Goal: Use online tool/utility: Utilize a website feature to perform a specific function

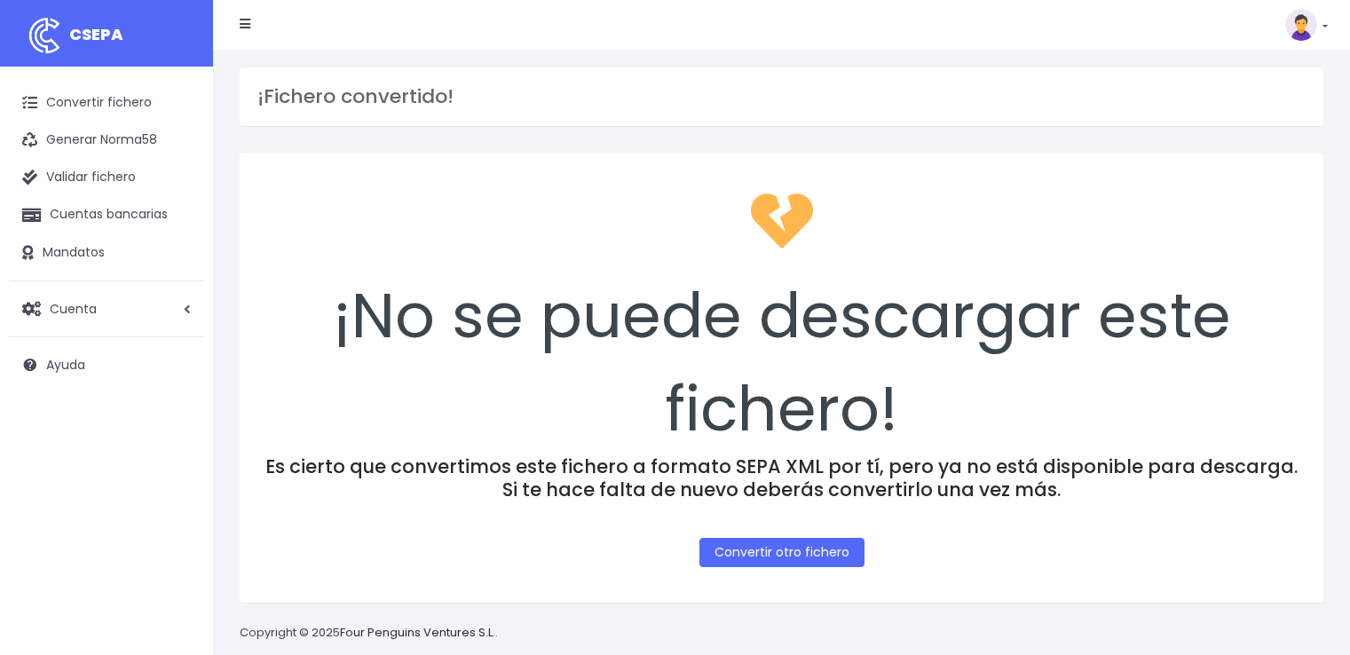
scroll to position [24, 0]
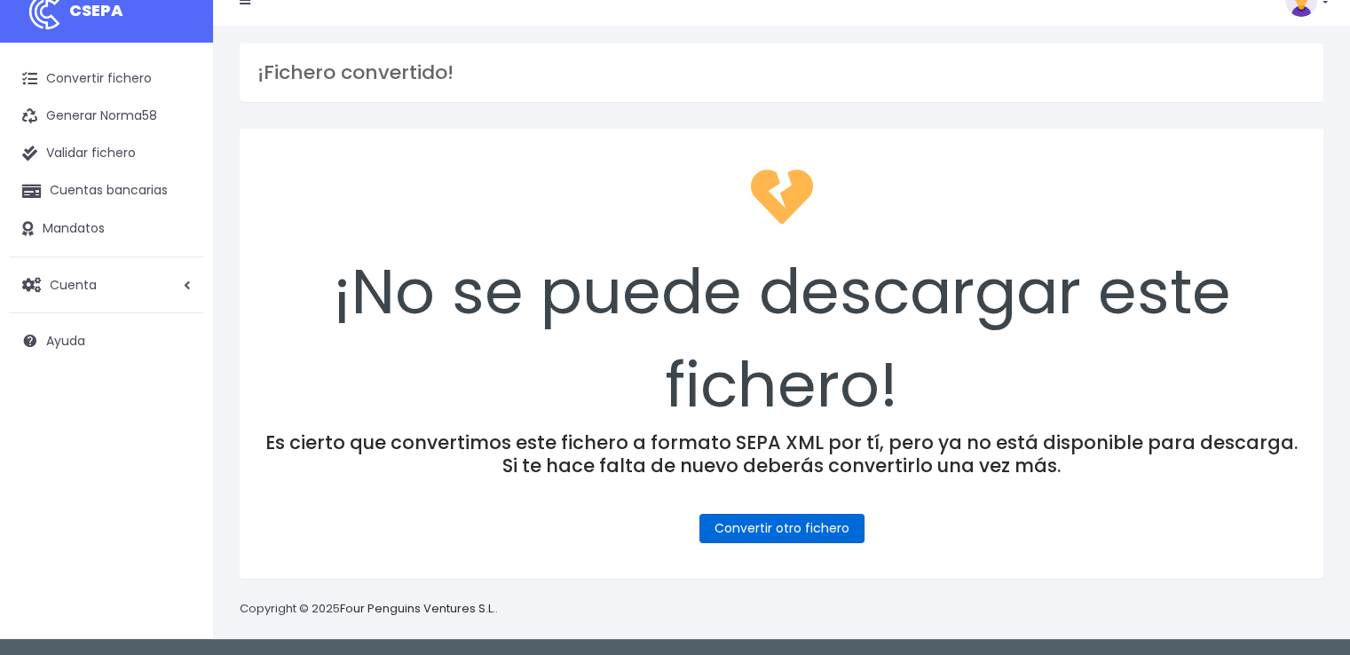
click at [817, 525] on link "Convertir otro fichero" at bounding box center [781, 528] width 165 height 29
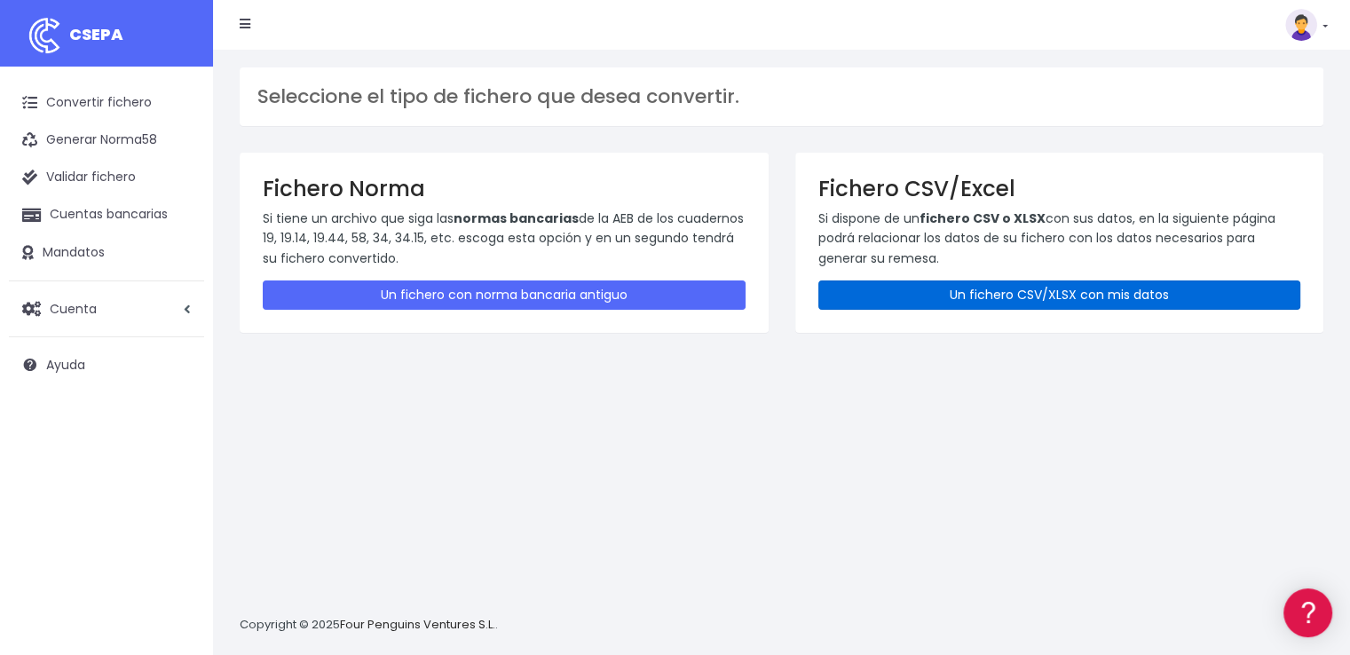
click at [1074, 296] on link "Un fichero CSV/XLSX con mis datos" at bounding box center [1059, 294] width 483 height 29
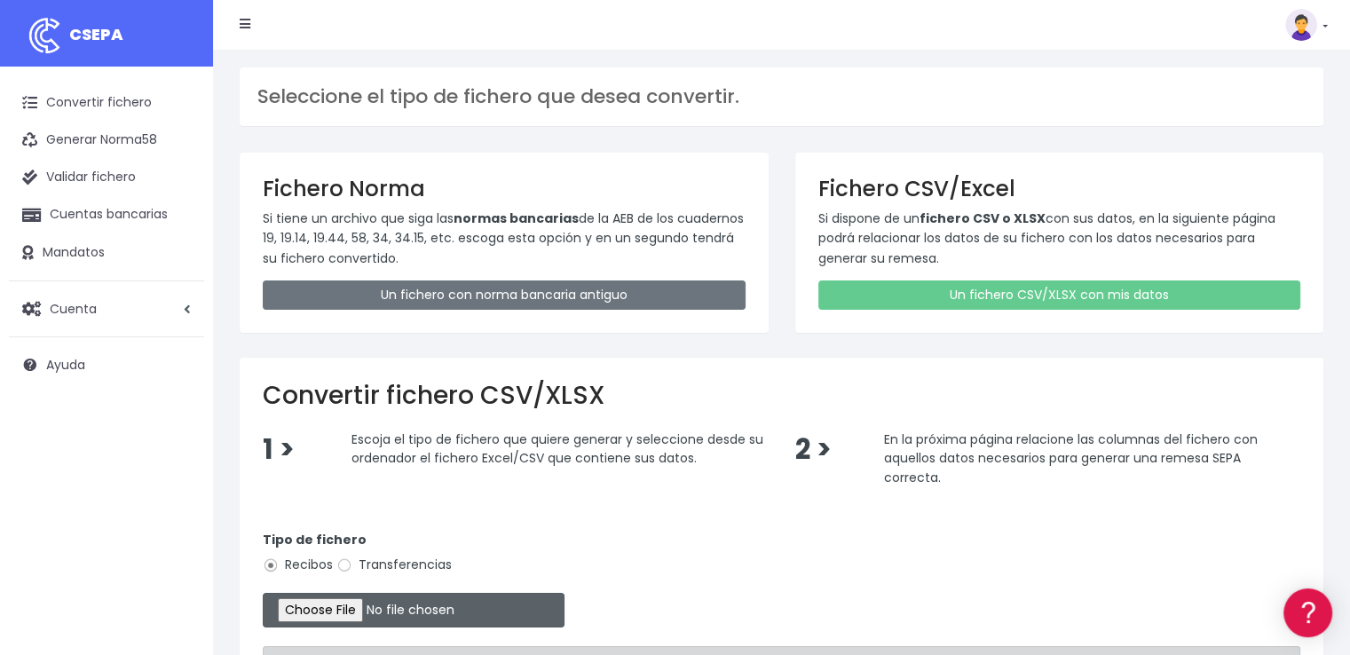
click at [367, 606] on input "file" at bounding box center [414, 610] width 302 height 35
type input "C:\fakepath\COBROS 01-10-25.xlsx"
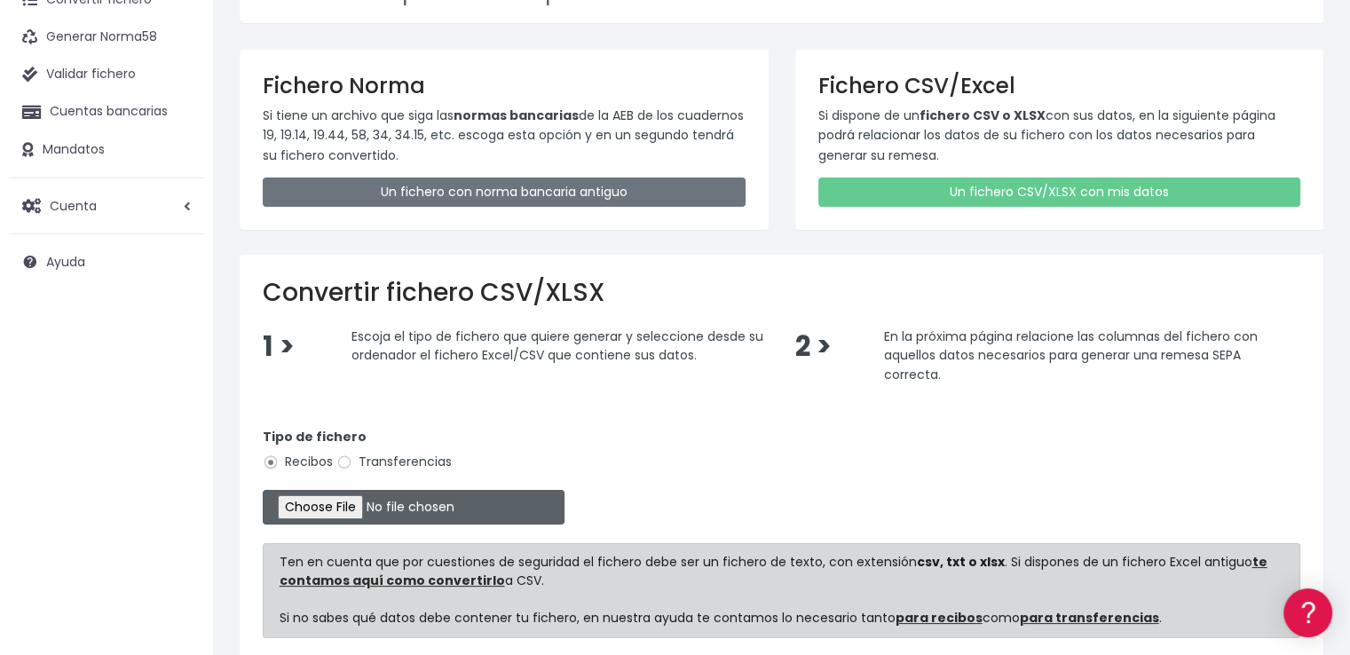
scroll to position [257, 0]
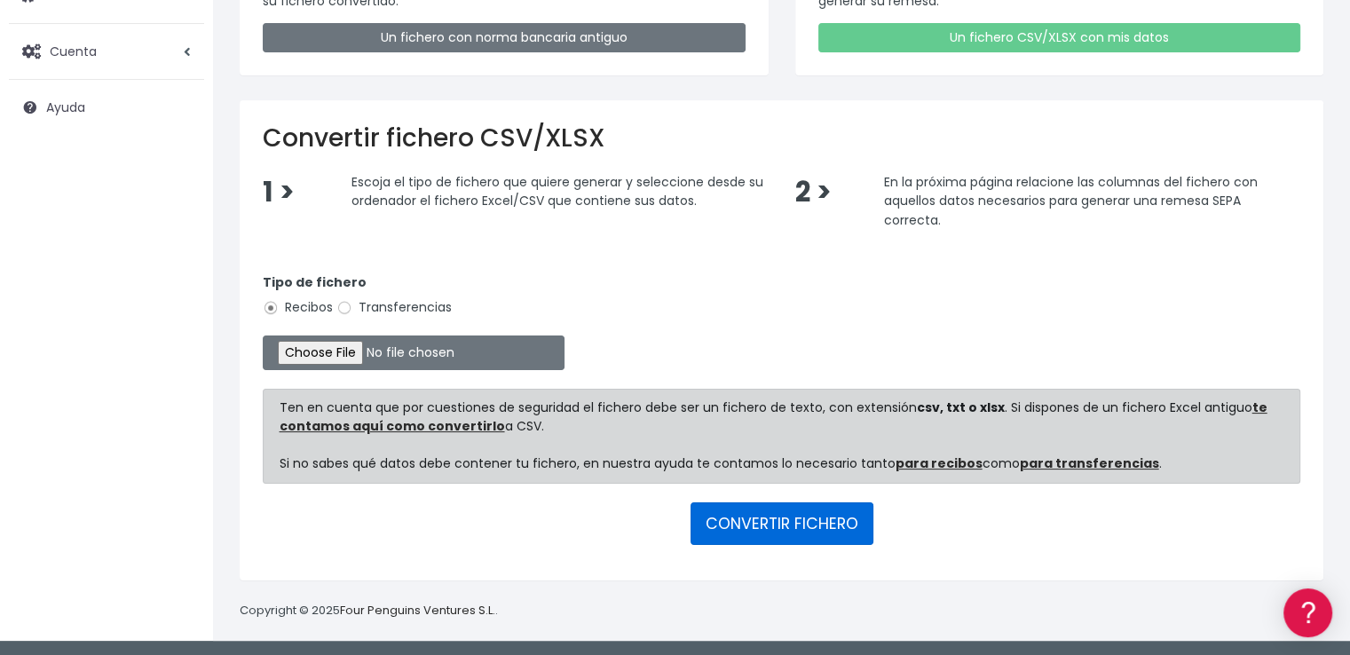
click at [784, 515] on button "CONVERTIR FICHERO" at bounding box center [781, 523] width 183 height 43
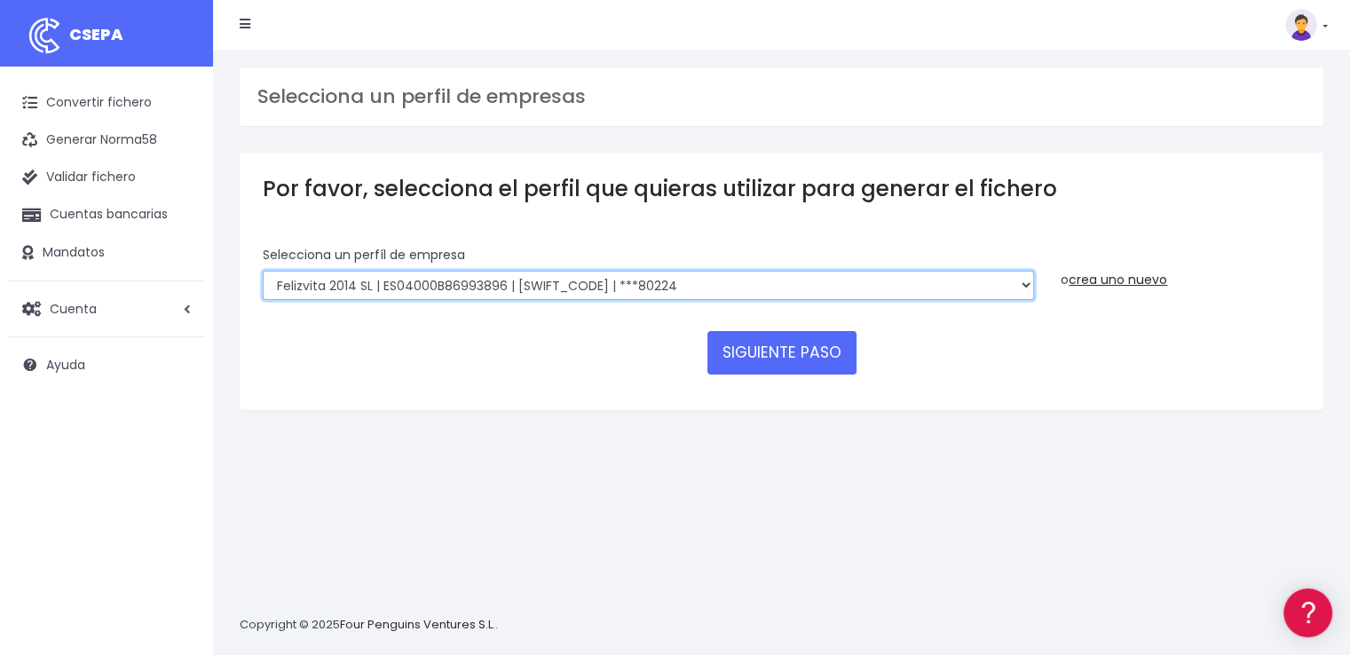
click at [675, 285] on select "Felizvita 2014 SL | ES04000B86993896 | CAIXESBBXXX | ***80224 CUIDA CARE MARKET…" at bounding box center [648, 286] width 771 height 30
select select "1688"
click at [263, 271] on select "Felizvita 2014 SL | ES04000B86993896 | CAIXESBBXXX | ***80224 CUIDA CARE MARKET…" at bounding box center [648, 286] width 771 height 30
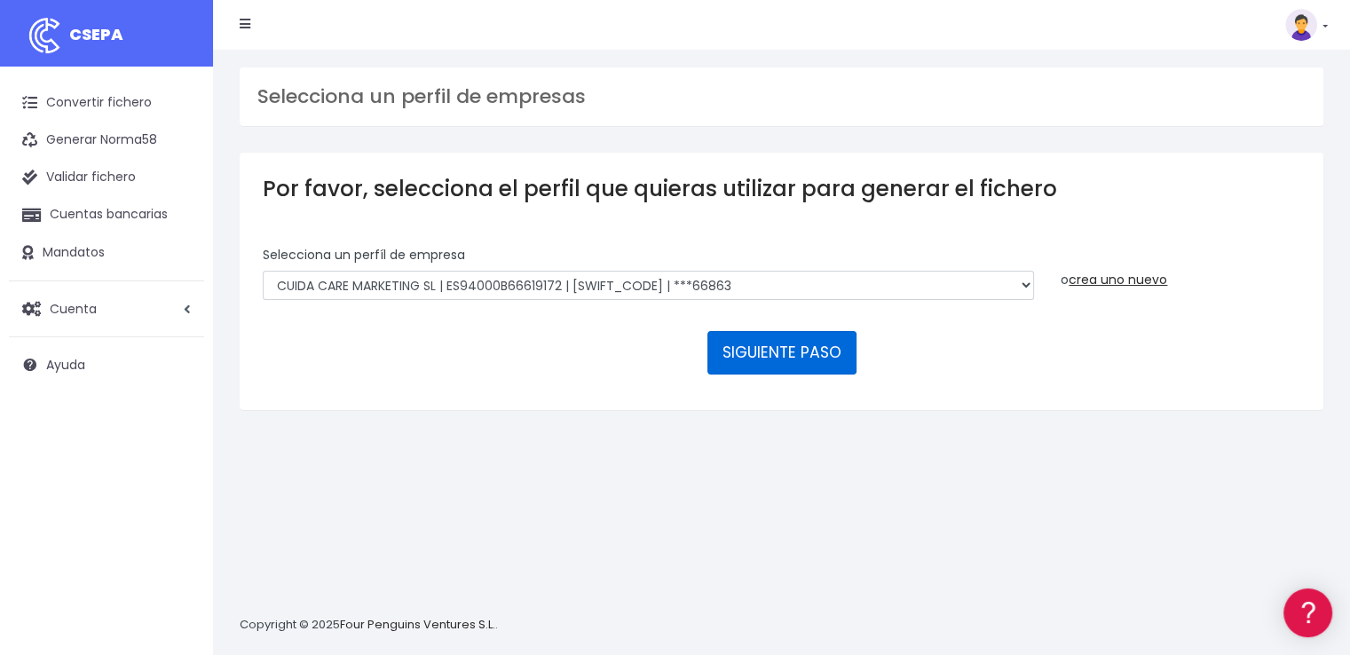
click at [760, 352] on button "SIGUIENTE PASO" at bounding box center [781, 352] width 149 height 43
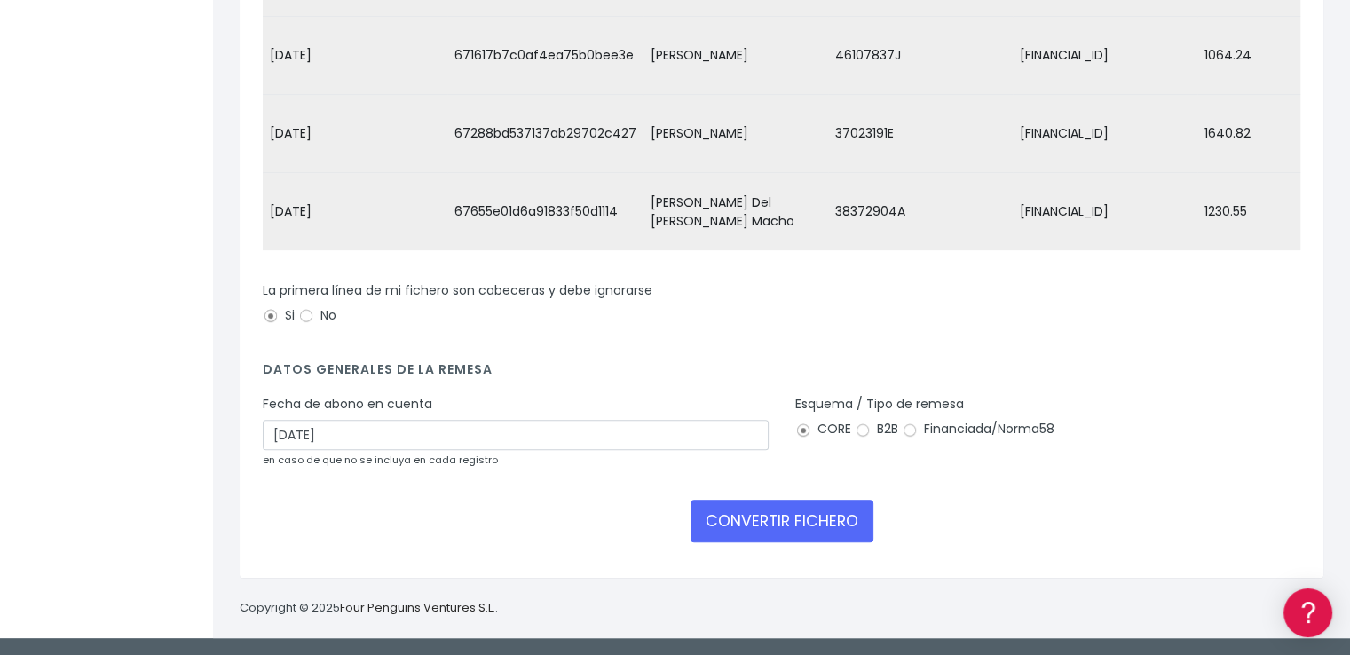
scroll to position [435, 0]
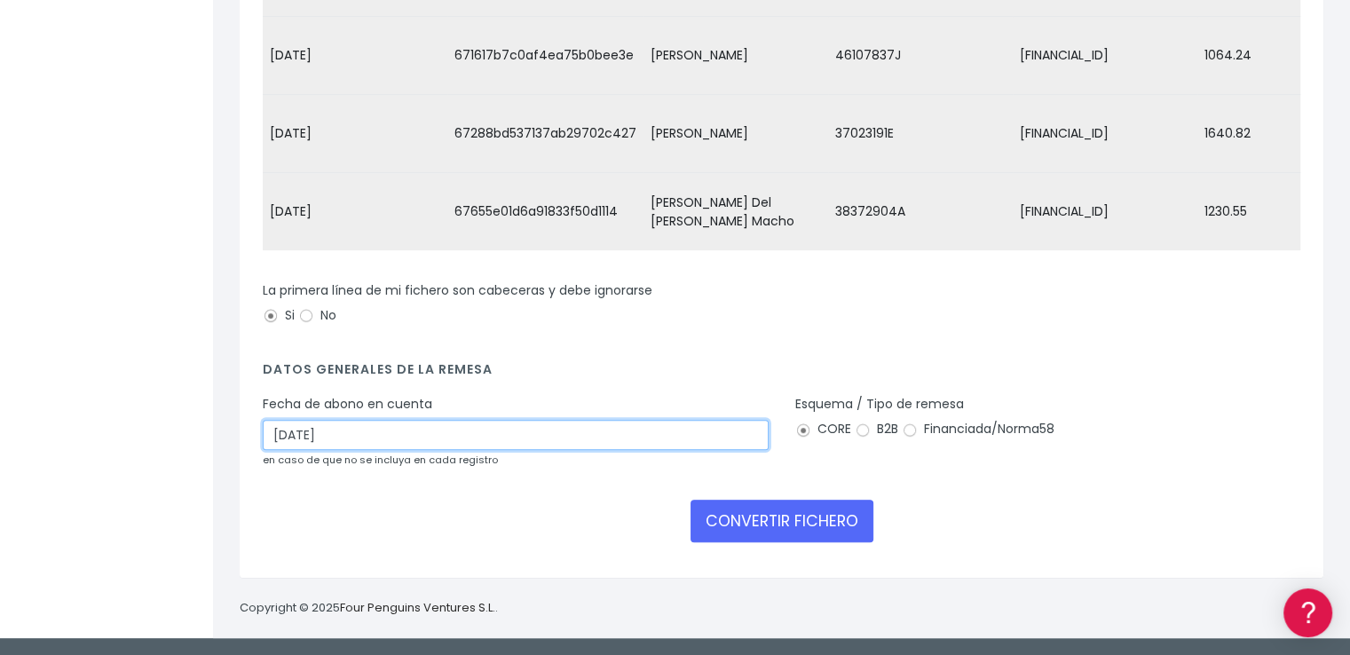
click at [327, 438] on input "03/10/2025" at bounding box center [516, 435] width 506 height 30
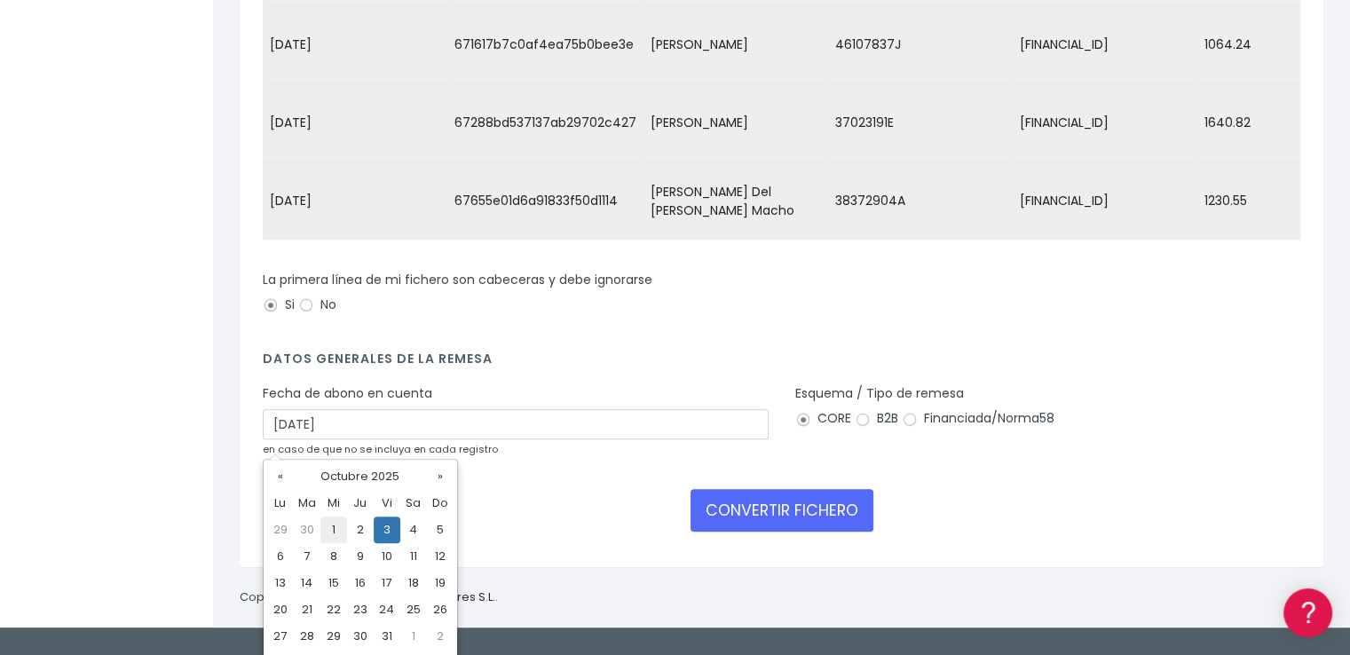
click at [334, 519] on td "1" at bounding box center [333, 530] width 27 height 27
type input "01/10/2025"
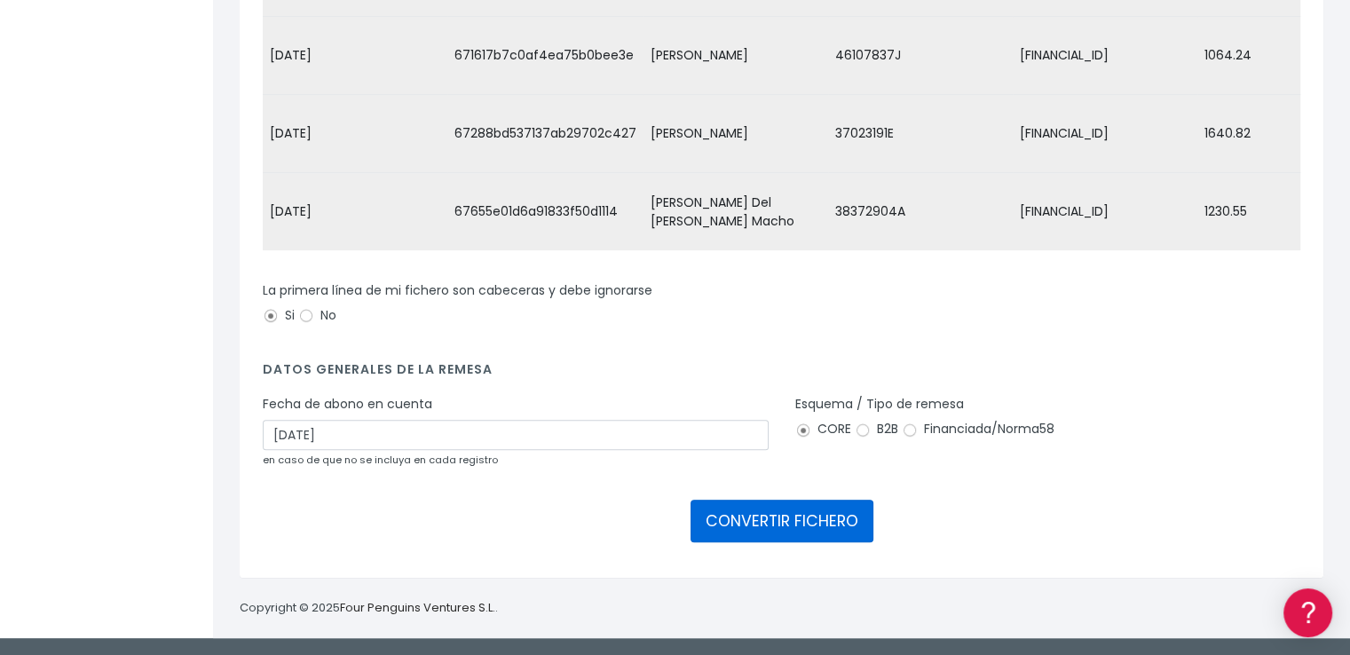
click at [807, 519] on button "CONVERTIR FICHERO" at bounding box center [781, 521] width 183 height 43
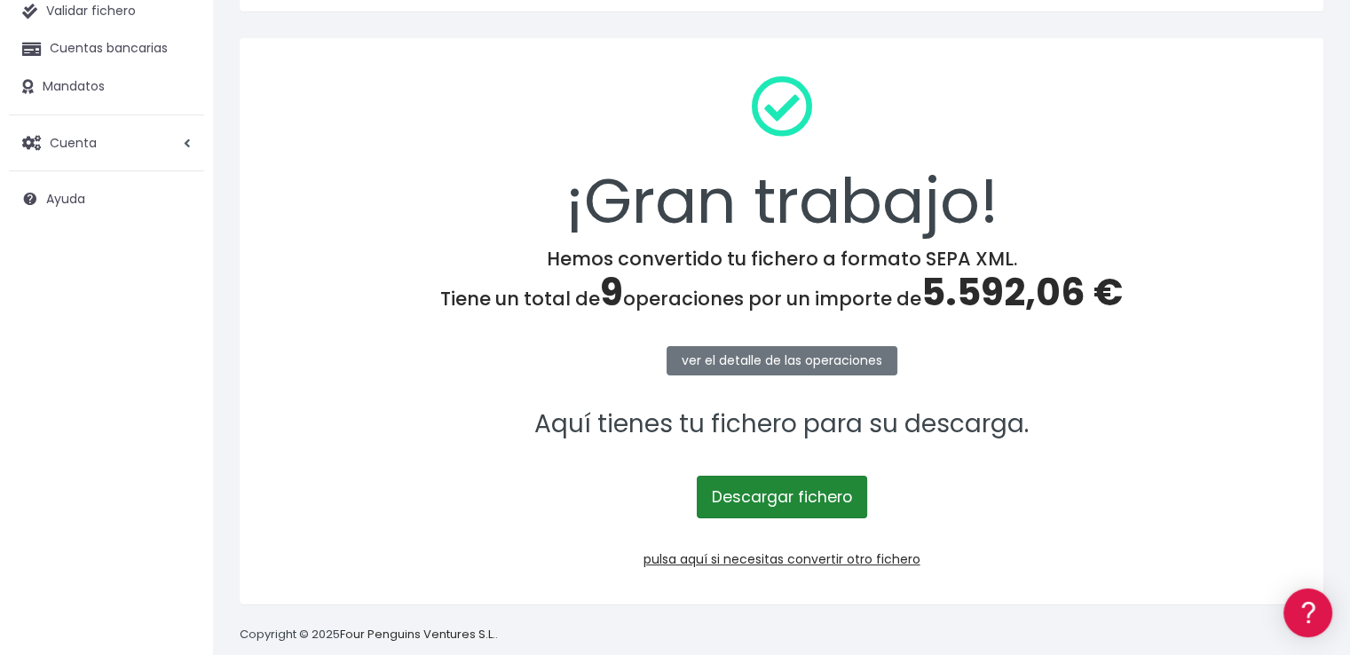
scroll to position [178, 0]
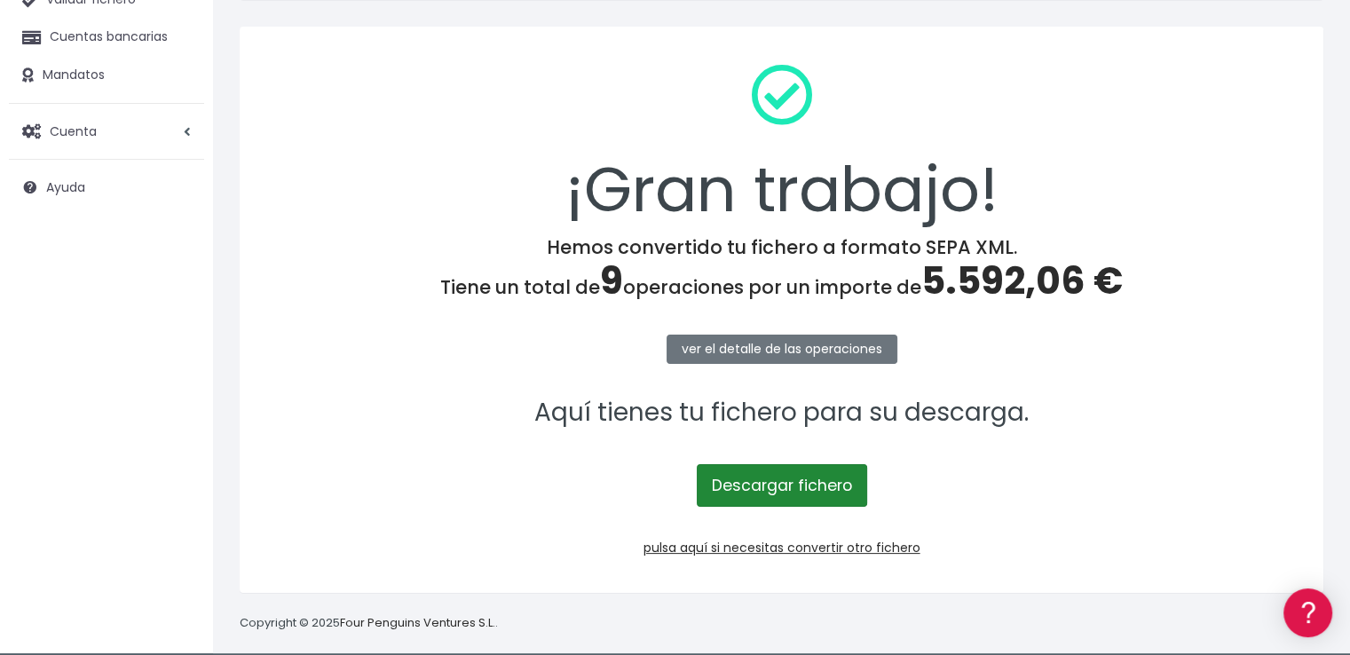
click at [774, 479] on link "Descargar fichero" at bounding box center [782, 485] width 170 height 43
click at [999, 284] on span "5.592,06 €" at bounding box center [1021, 281] width 201 height 52
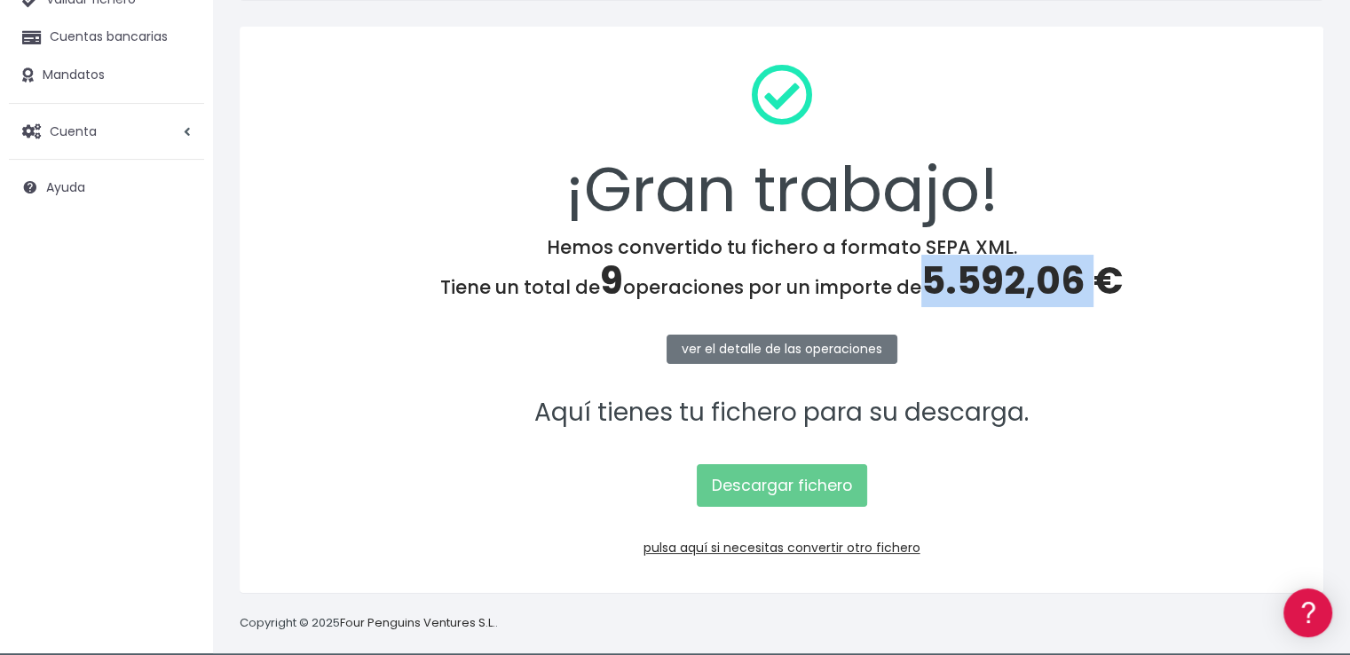
click at [999, 284] on span "5.592,06 €" at bounding box center [1021, 281] width 201 height 52
copy span "5.592,06"
click at [757, 540] on link "pulsa aquí si necesitas convertir otro fichero" at bounding box center [781, 548] width 277 height 18
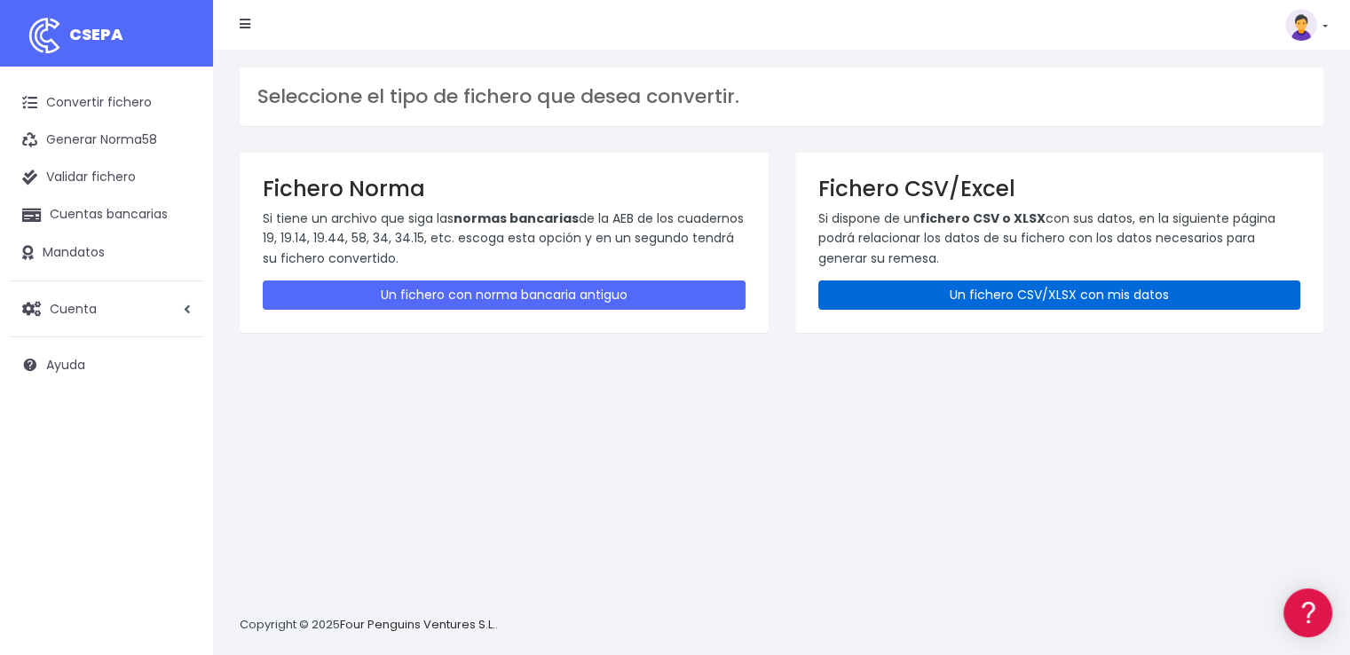
click at [1097, 297] on link "Un fichero CSV/XLSX con mis datos" at bounding box center [1059, 294] width 483 height 29
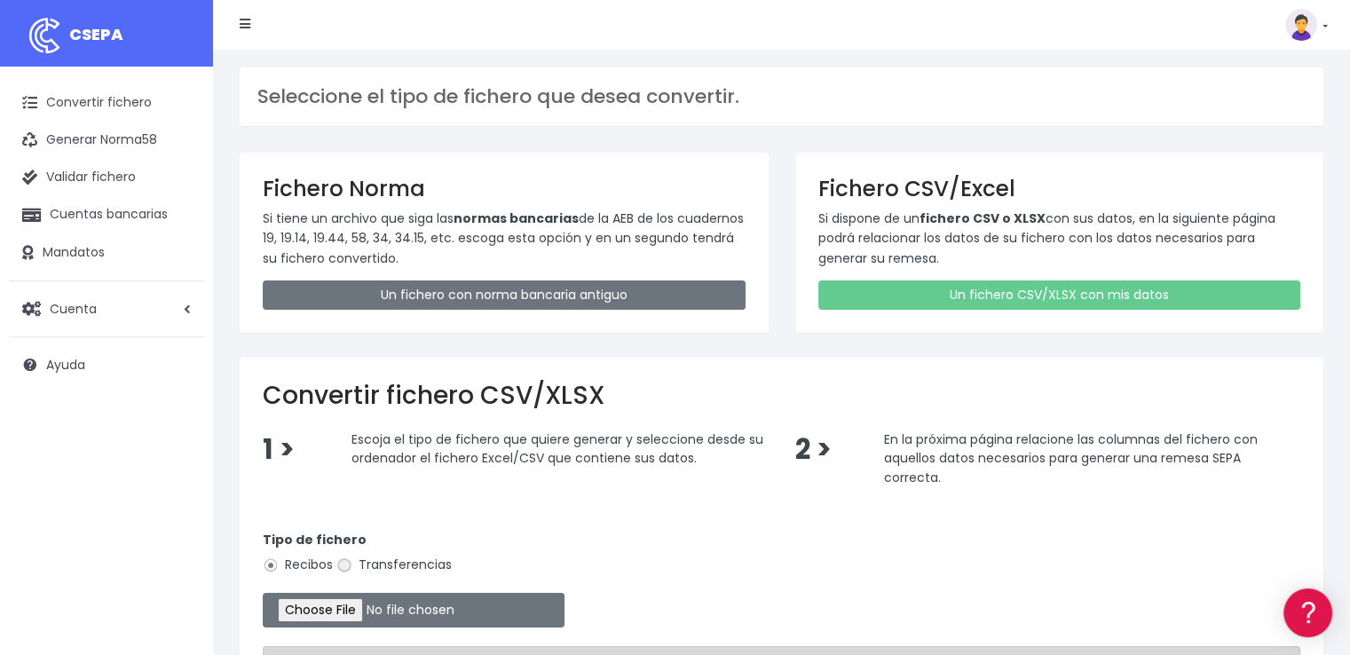
click at [345, 563] on input "Transferencias" at bounding box center [344, 565] width 16 height 16
radio input "true"
click at [384, 609] on input "file" at bounding box center [414, 610] width 302 height 35
type input "C:\fakepath\PAGOS 01-10-25.xlsx"
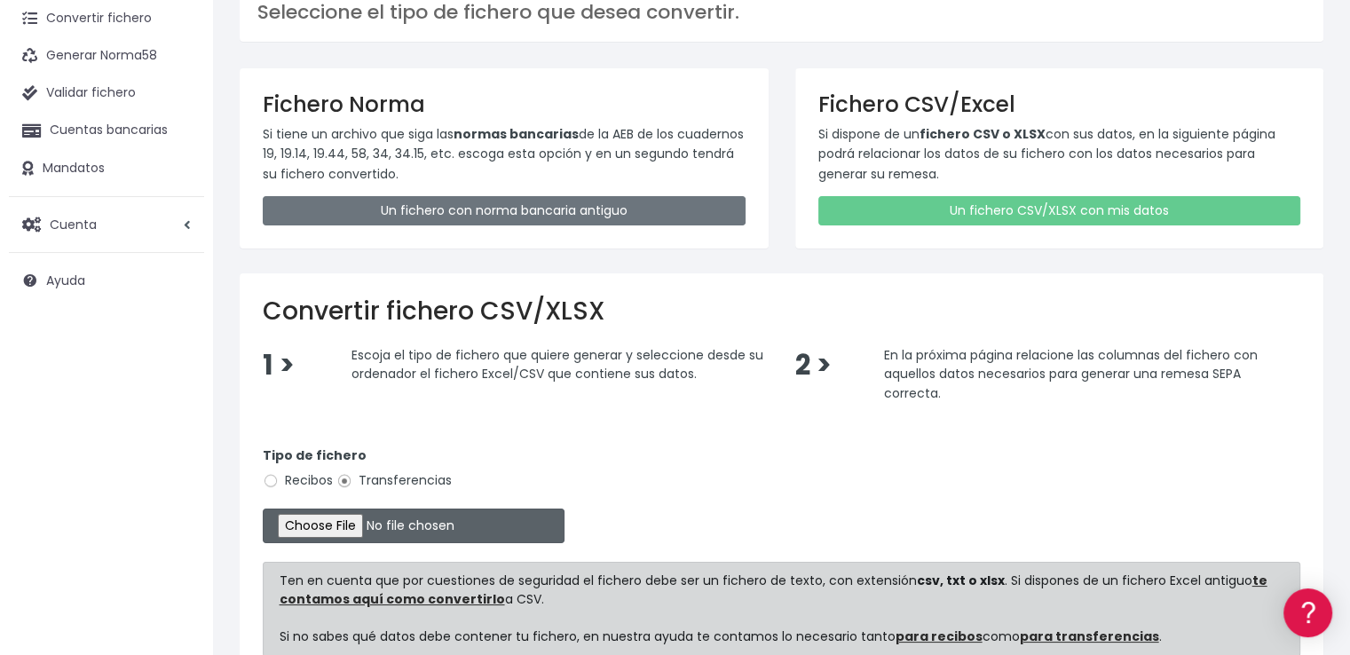
scroll to position [178, 0]
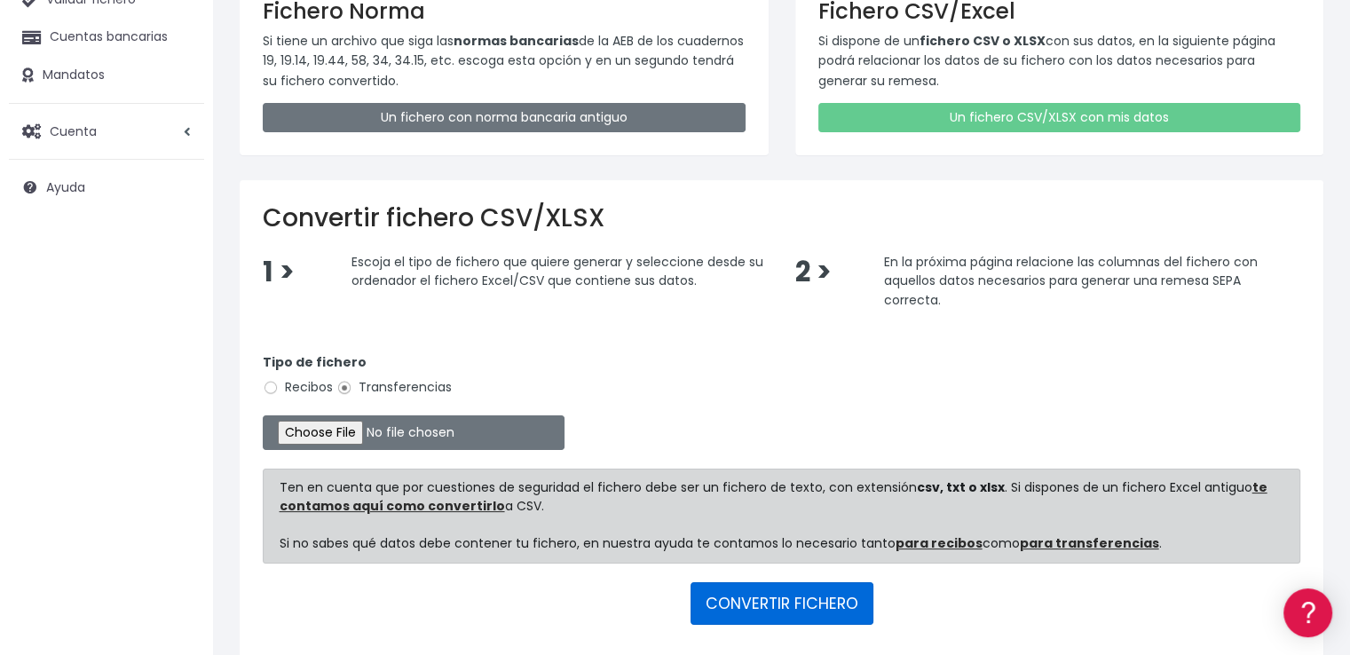
click at [791, 602] on button "CONVERTIR FICHERO" at bounding box center [781, 603] width 183 height 43
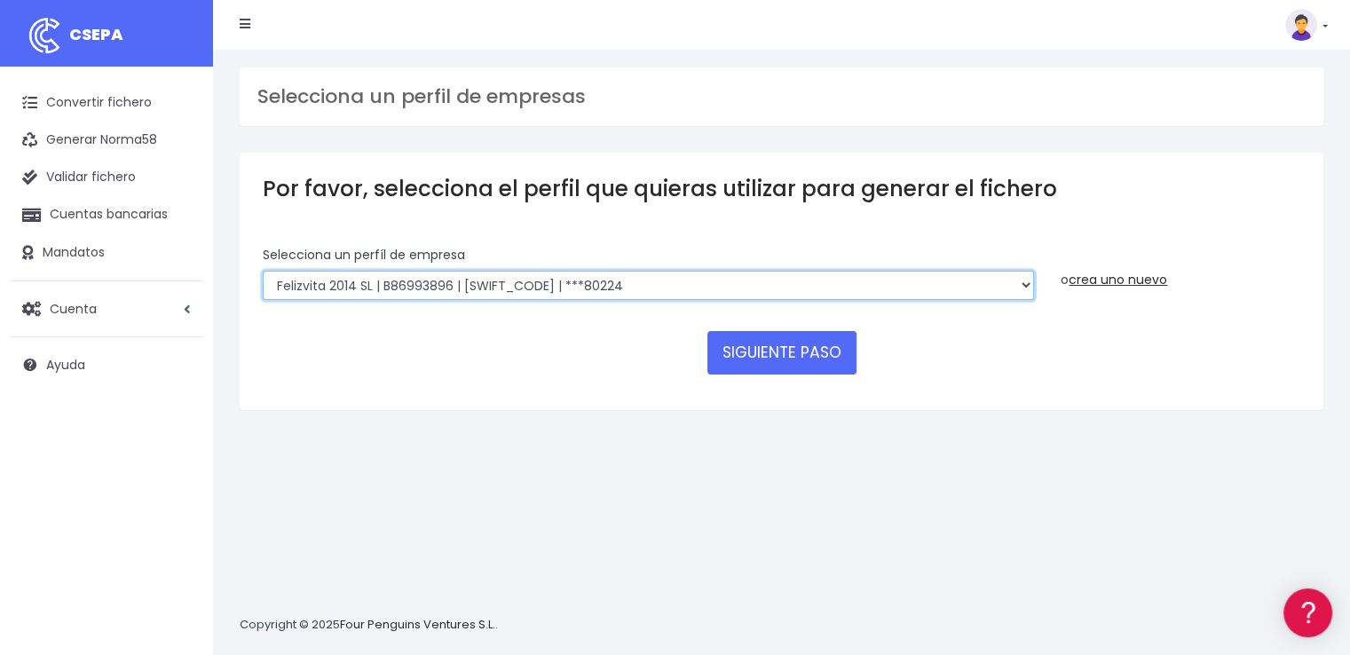
click at [622, 278] on select "Felizvita 2014 SL | B86993896 | CAIXESBBXXX | ***80224 Assisvita Asistencia S.L…" at bounding box center [648, 286] width 771 height 30
select select "1686"
click at [263, 271] on select "Felizvita 2014 SL | B86993896 | CAIXESBBXXX | ***80224 Assisvita Asistencia S.L…" at bounding box center [648, 286] width 771 height 30
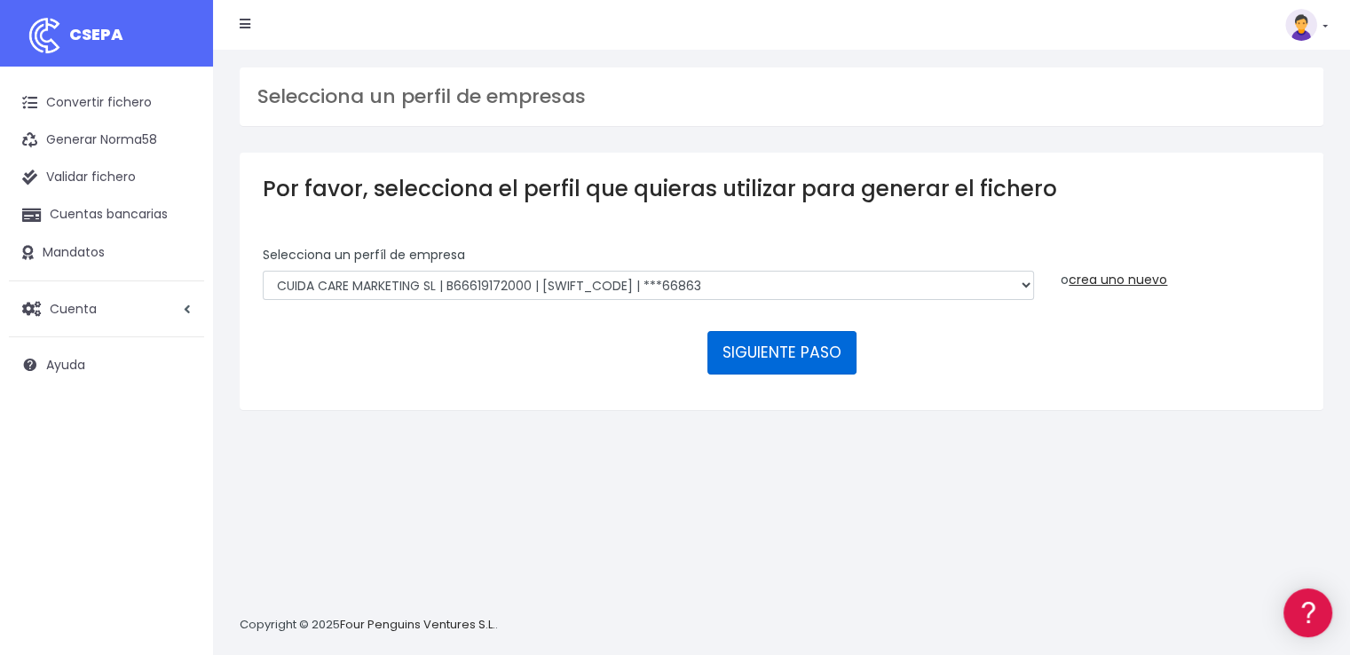
click at [777, 351] on button "SIGUIENTE PASO" at bounding box center [781, 352] width 149 height 43
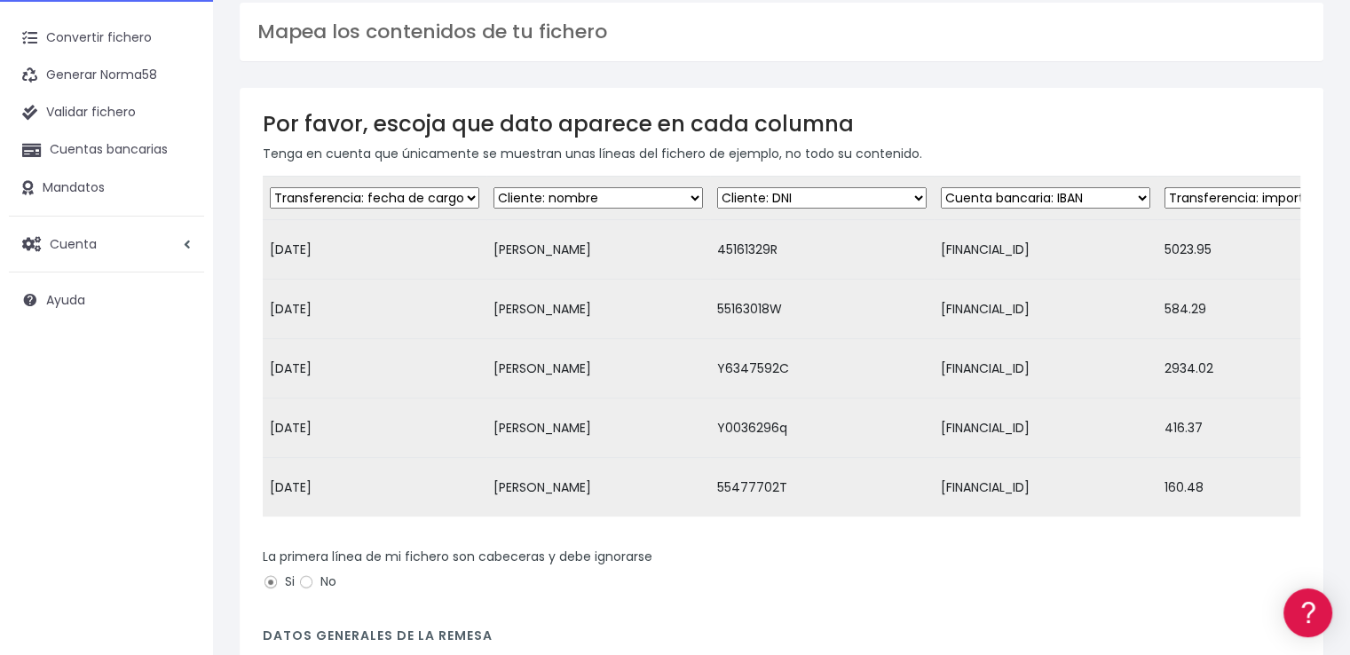
scroll to position [342, 0]
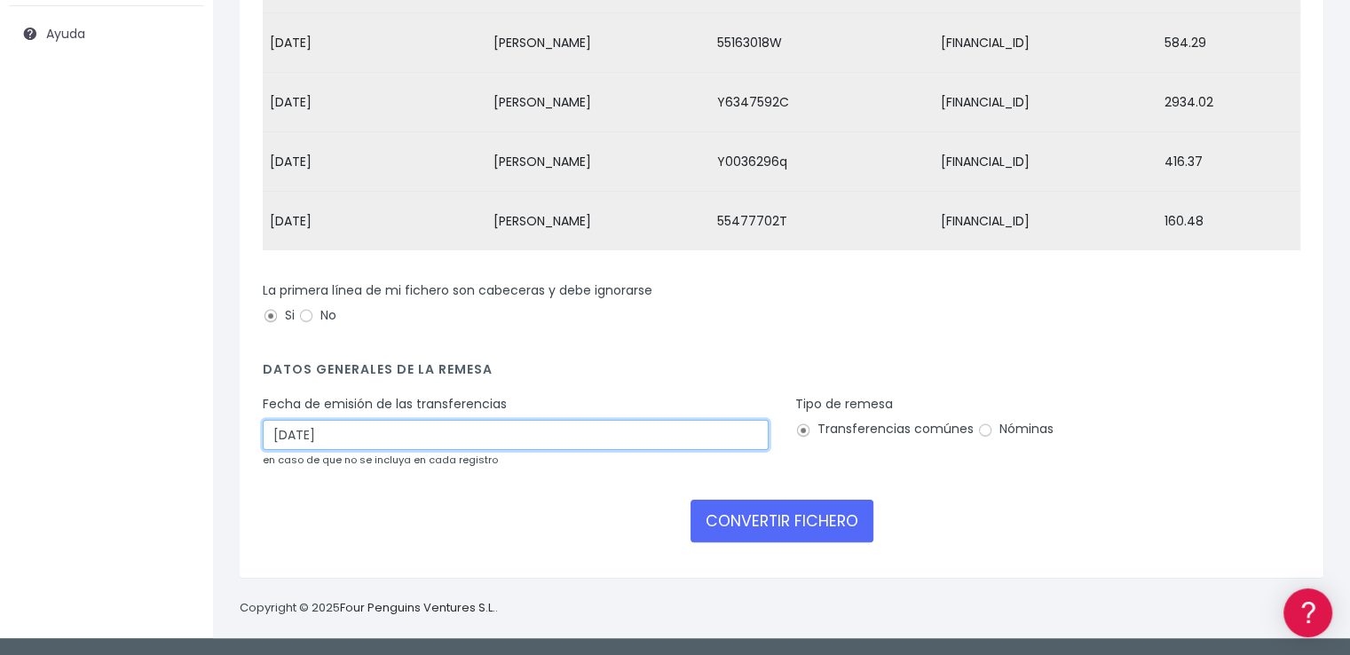
click at [312, 438] on input "03/10/2025" at bounding box center [516, 435] width 506 height 30
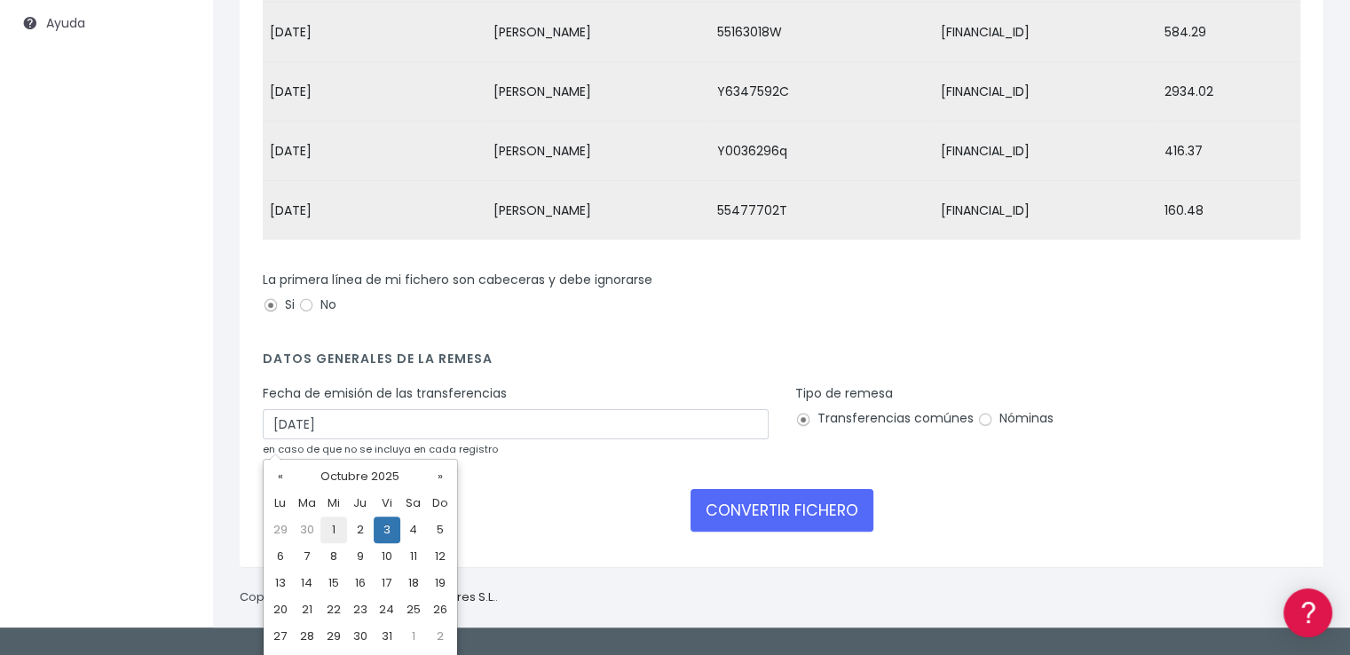
click at [334, 529] on td "1" at bounding box center [333, 530] width 27 height 27
type input "01/10/2025"
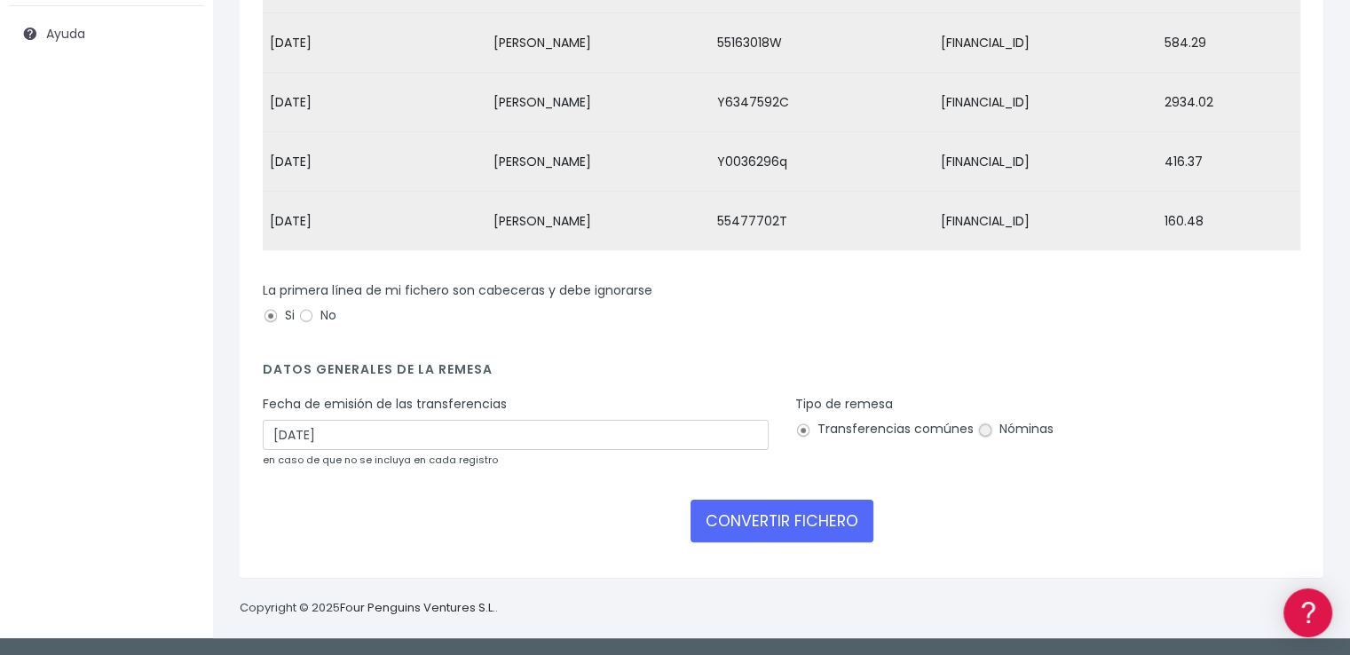
click at [983, 428] on input "Nóminas" at bounding box center [985, 430] width 16 height 16
radio input "true"
click at [738, 516] on button "CONVERTIR FICHERO" at bounding box center [781, 521] width 183 height 43
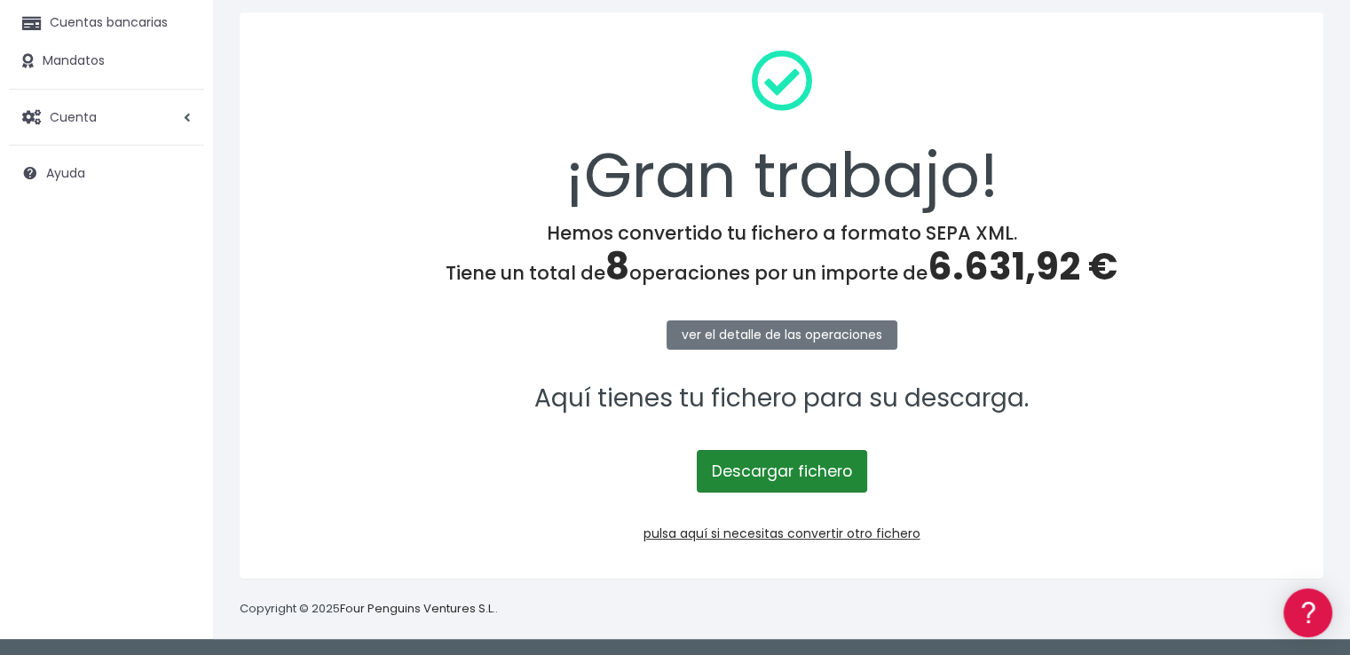
scroll to position [192, 0]
click at [802, 478] on link "Descargar fichero" at bounding box center [782, 471] width 170 height 43
click at [1015, 271] on span "6.631,92 €" at bounding box center [1022, 267] width 190 height 52
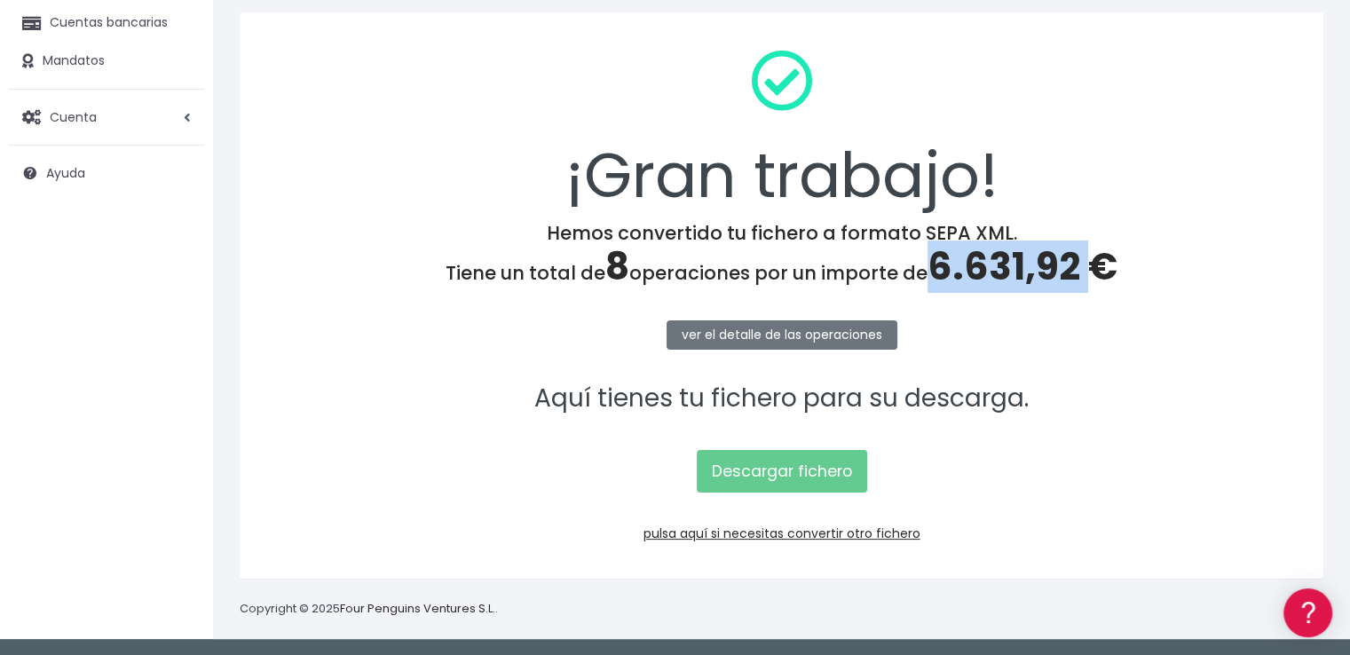
click at [1015, 271] on span "6.631,92 €" at bounding box center [1022, 267] width 190 height 52
copy span "6.631,92"
click at [892, 530] on link "pulsa aquí si necesitas convertir otro fichero" at bounding box center [781, 534] width 277 height 18
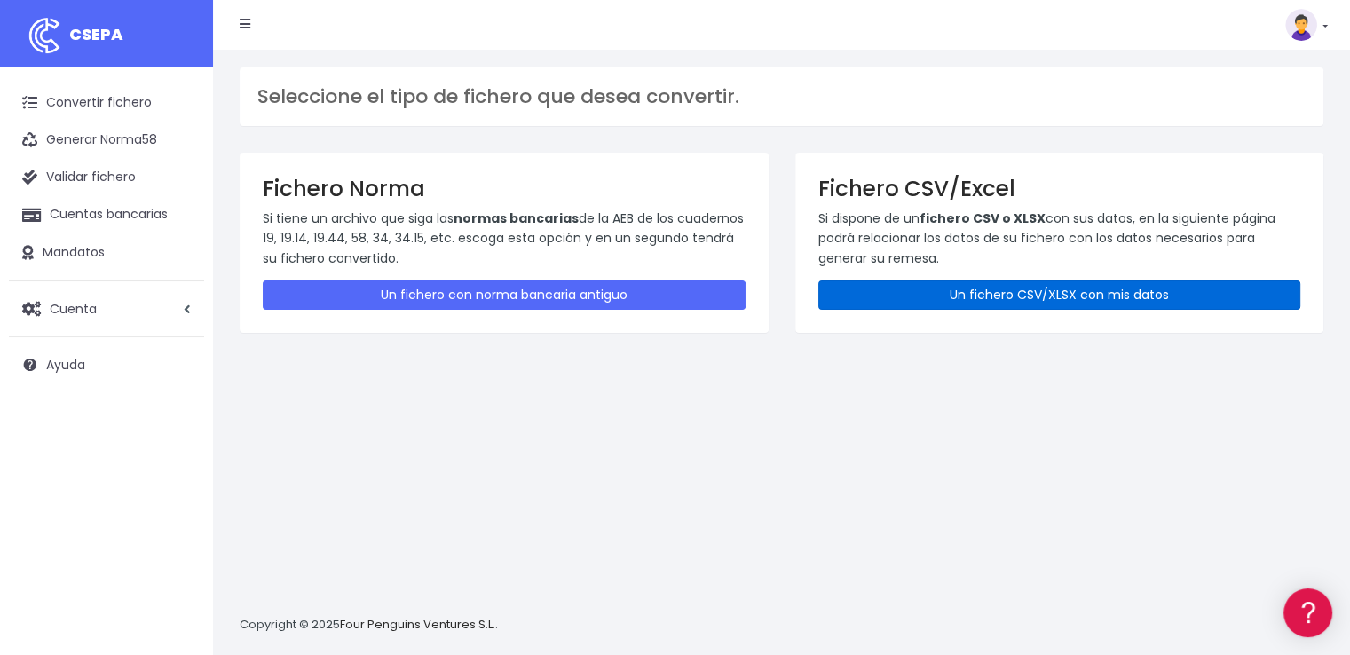
click at [1090, 299] on link "Un fichero CSV/XLSX con mis datos" at bounding box center [1059, 294] width 483 height 29
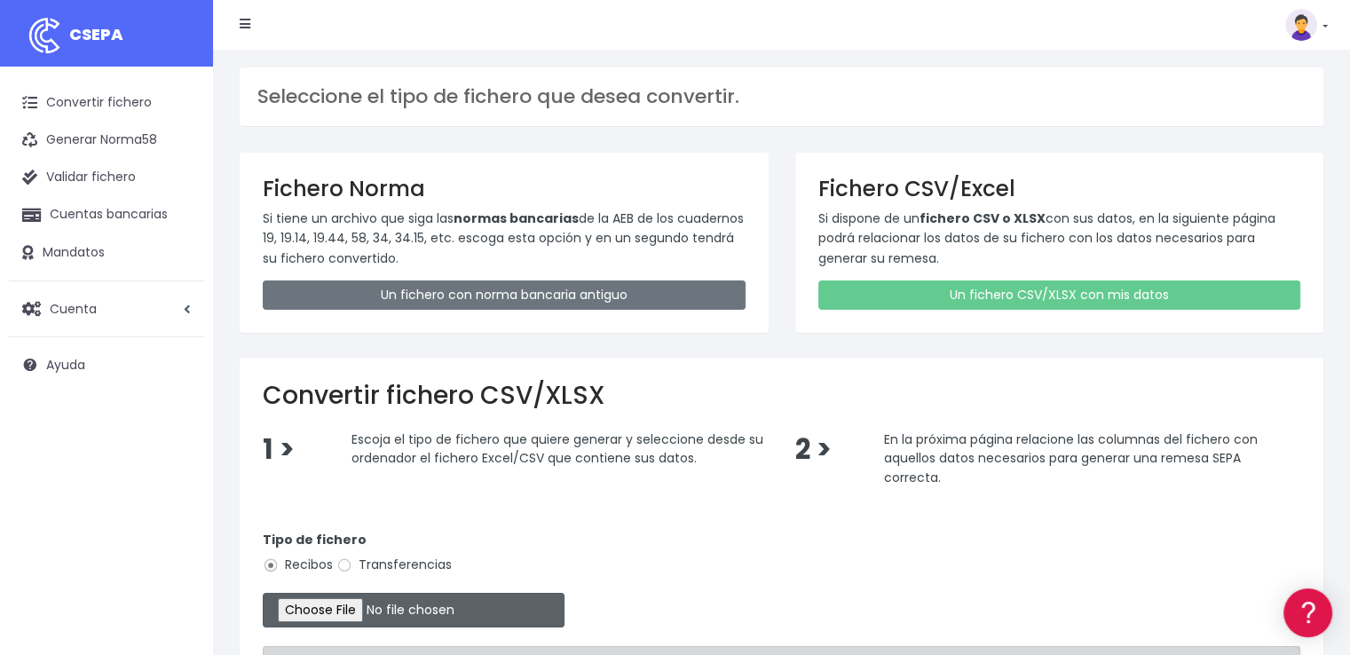
click at [399, 615] on input "file" at bounding box center [414, 610] width 302 height 35
type input "C:\fakepath\ALTES 01-10-25.xlsx"
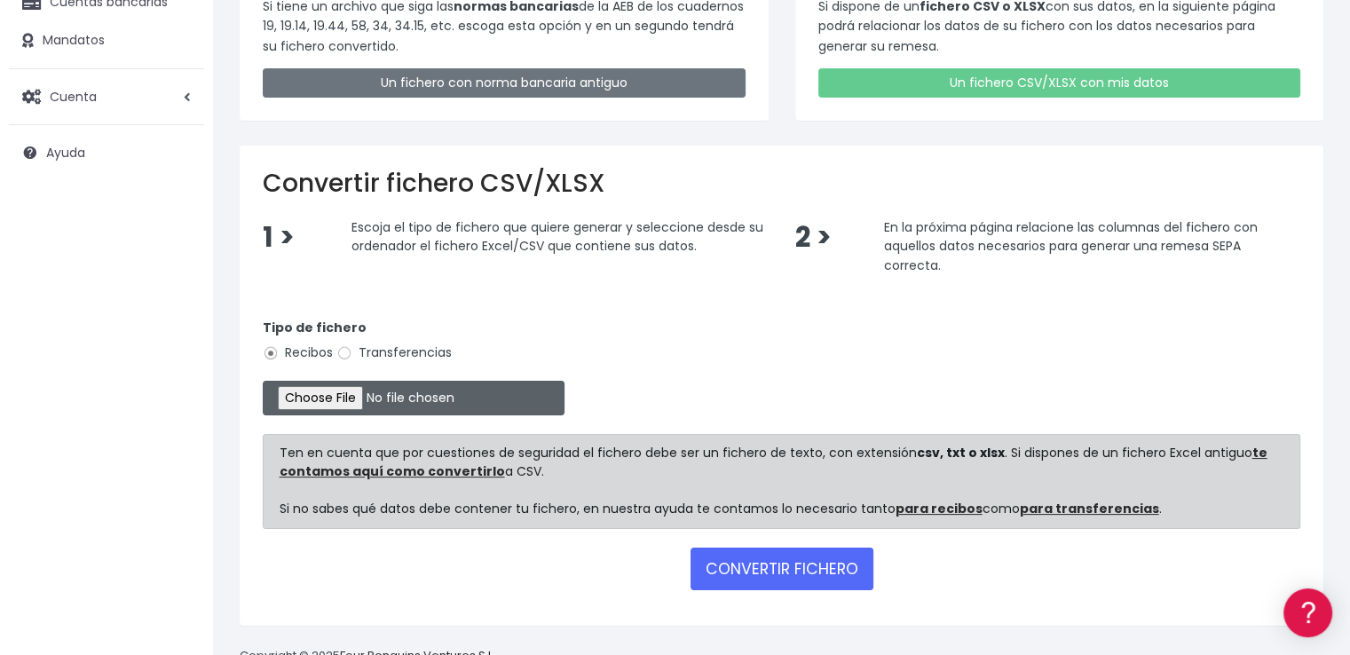
scroll to position [257, 0]
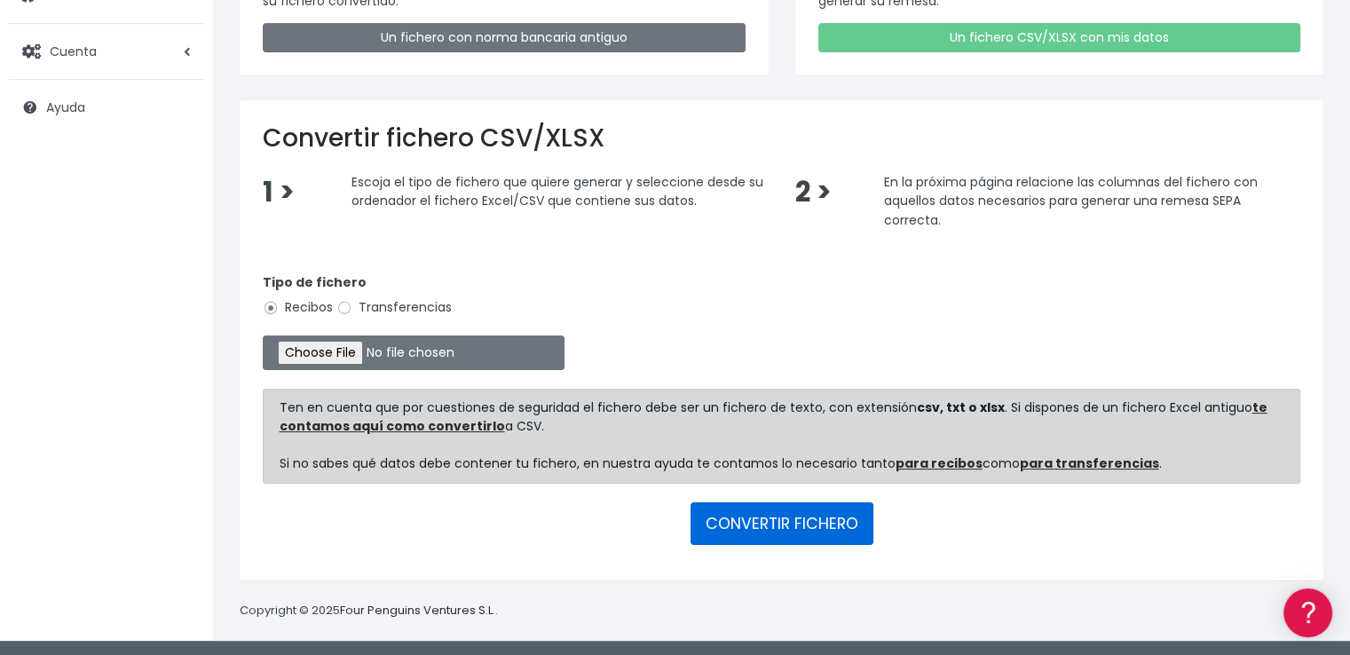
click at [761, 519] on button "CONVERTIR FICHERO" at bounding box center [781, 523] width 183 height 43
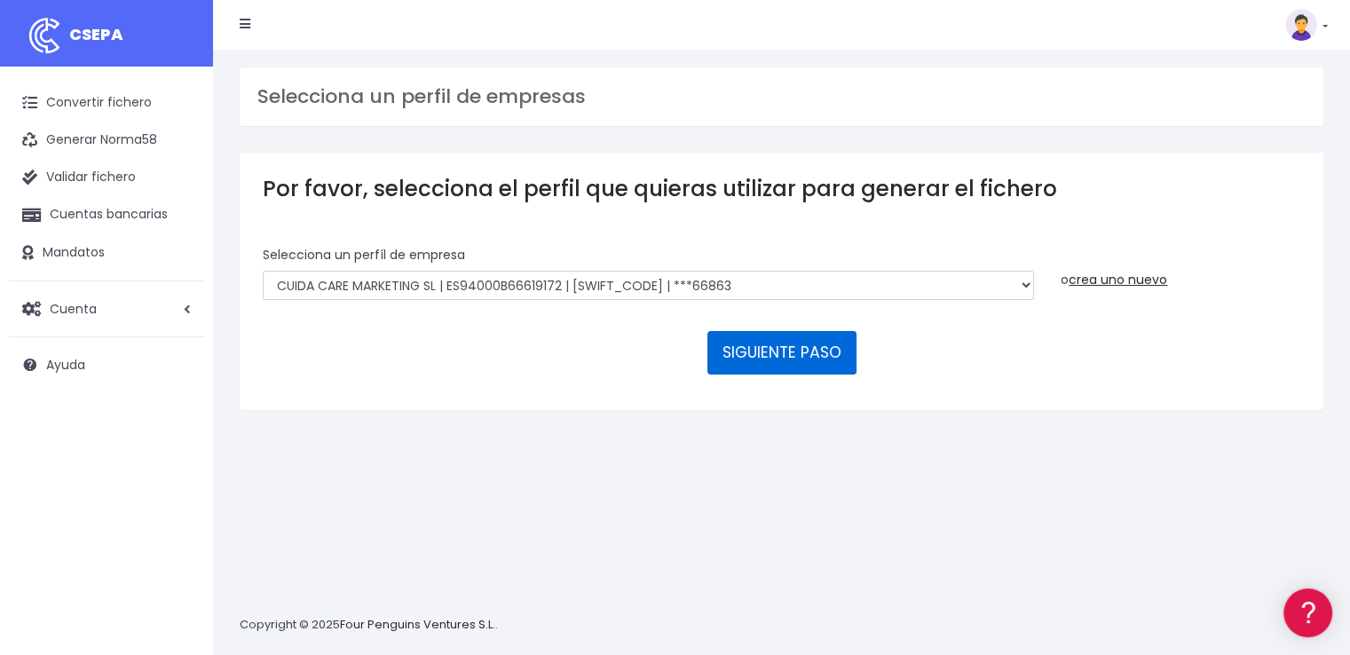
click at [782, 360] on button "SIGUIENTE PASO" at bounding box center [781, 352] width 149 height 43
click at [793, 343] on button "SIGUIENTE PASO" at bounding box center [781, 352] width 149 height 43
click at [767, 349] on button "SIGUIENTE PASO" at bounding box center [781, 352] width 149 height 43
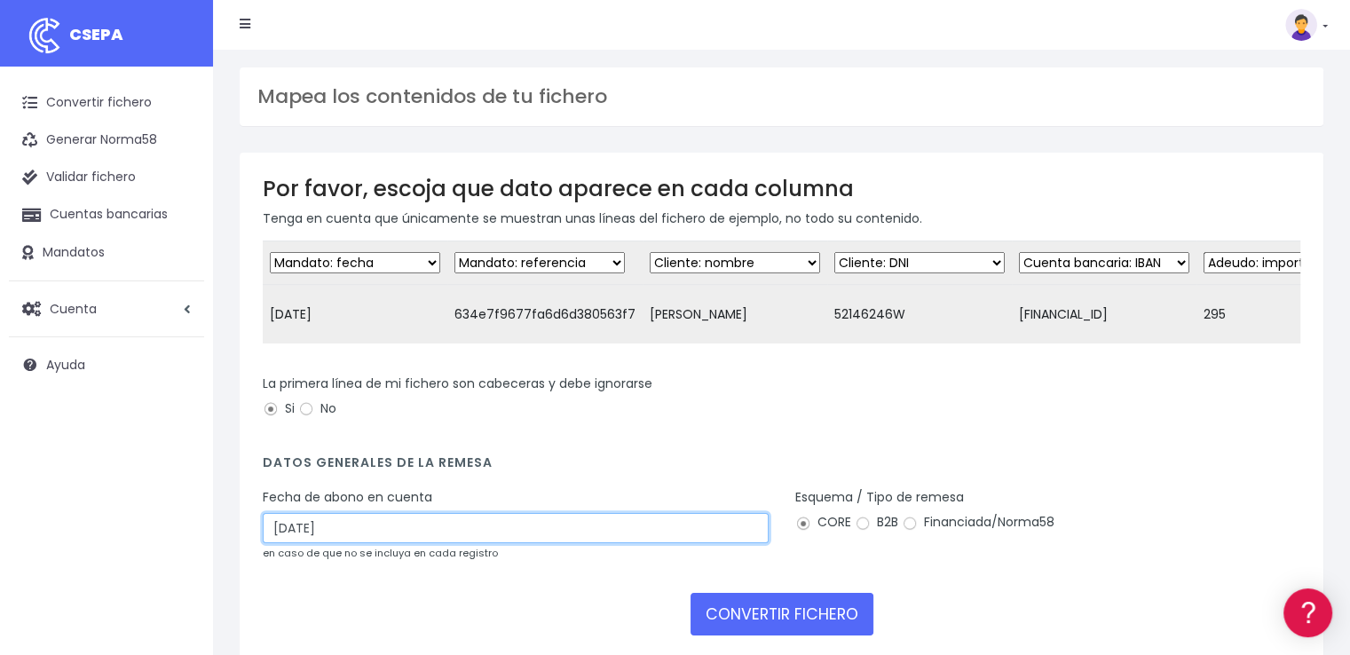
click at [325, 543] on input "03/10/2025" at bounding box center [516, 528] width 506 height 30
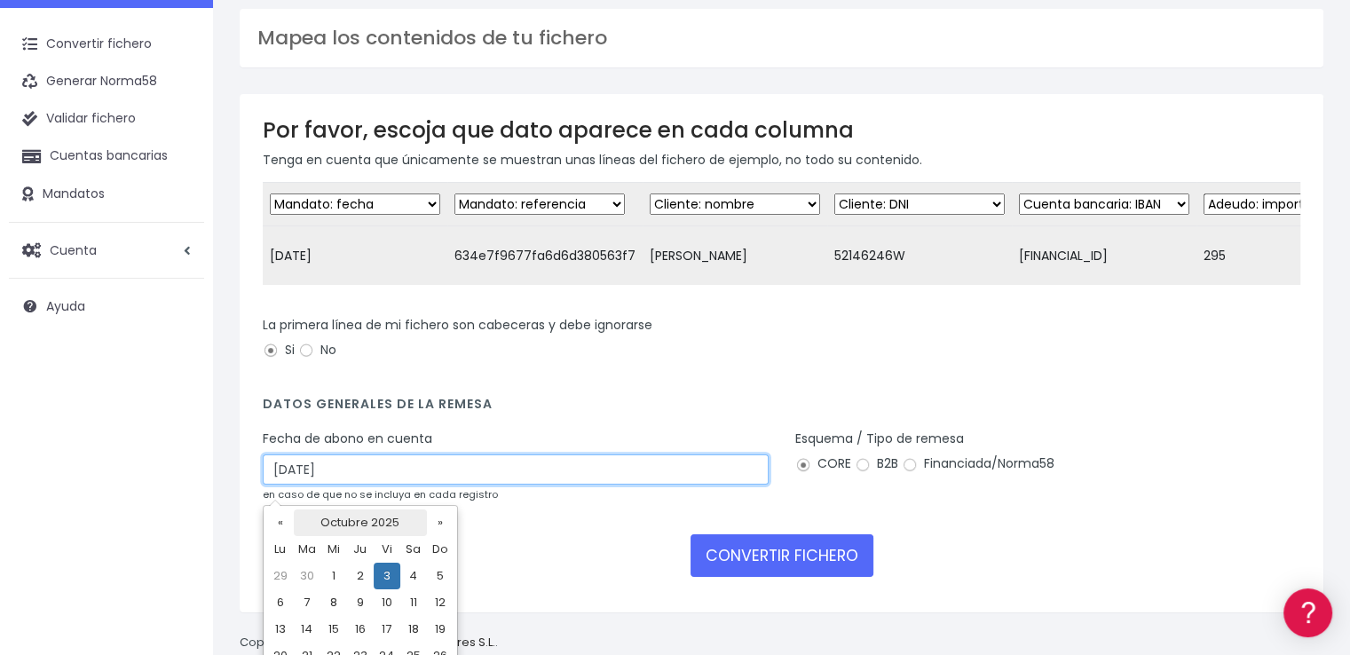
scroll to position [89, 0]
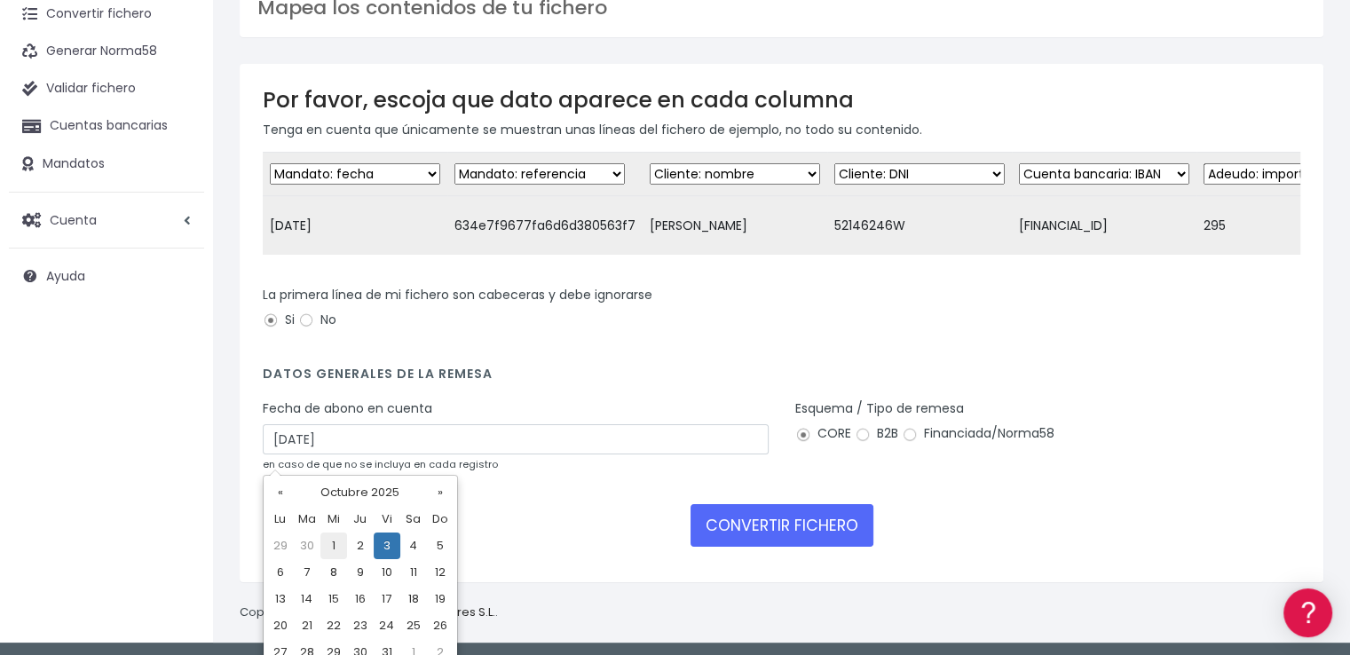
click at [335, 544] on td "1" at bounding box center [333, 546] width 27 height 27
type input "01/10/2025"
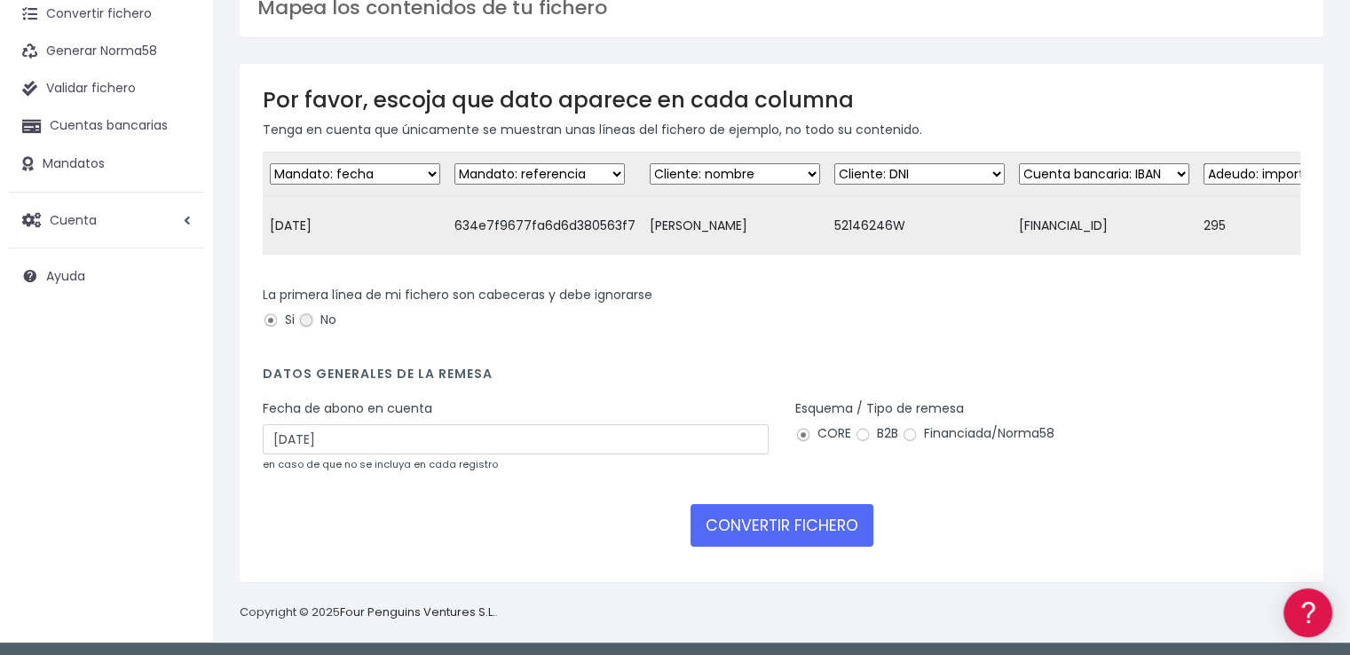
click at [304, 328] on input "No" at bounding box center [306, 320] width 16 height 16
radio input "true"
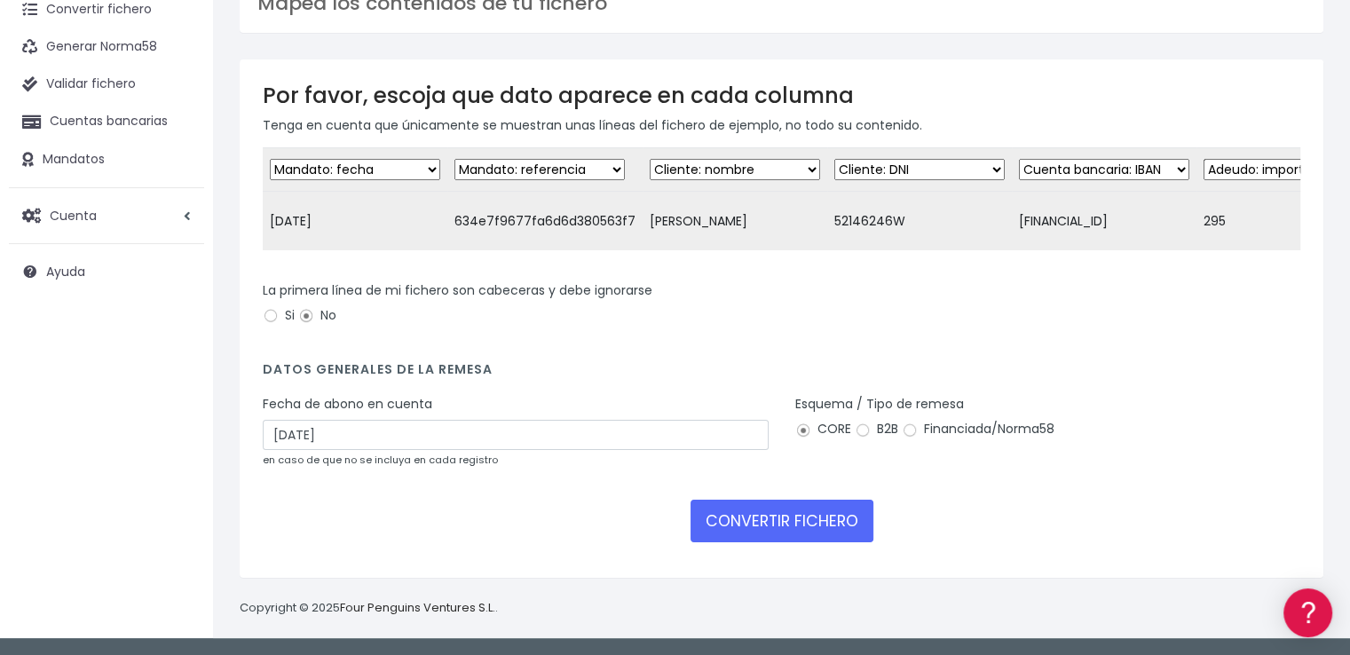
scroll to position [105, 0]
click at [809, 514] on button "CONVERTIR FICHERO" at bounding box center [781, 521] width 183 height 43
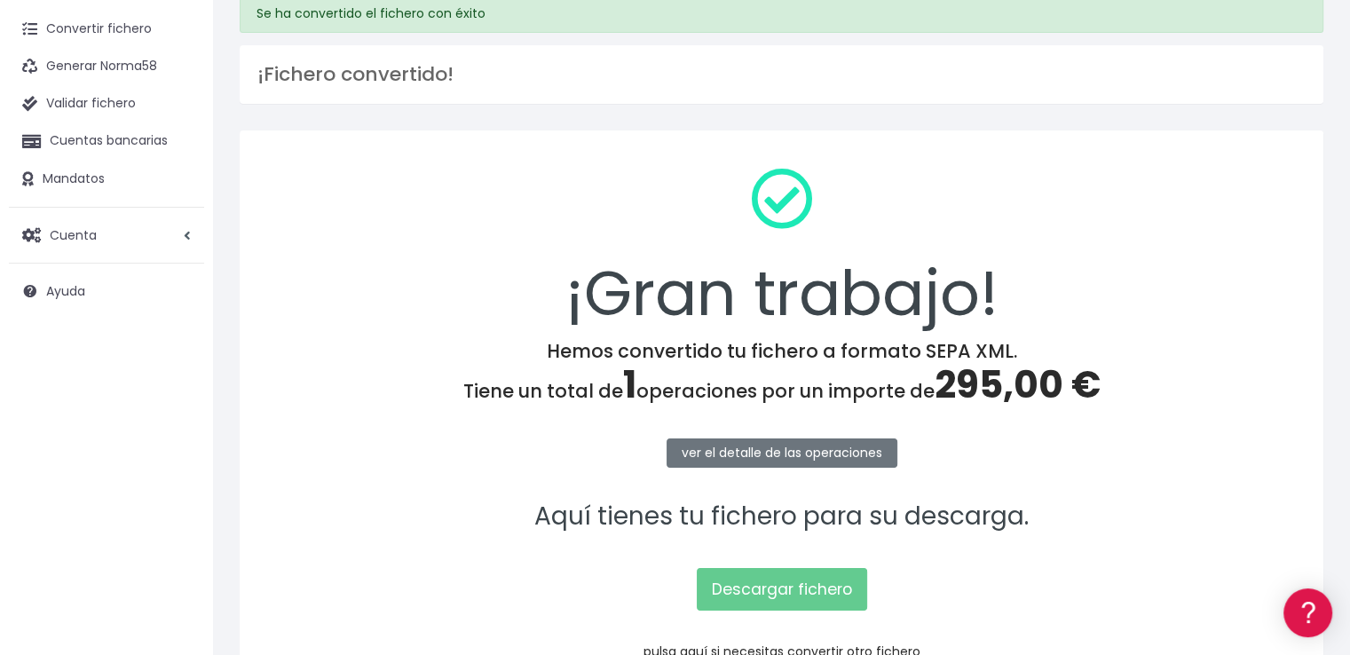
scroll to position [192, 0]
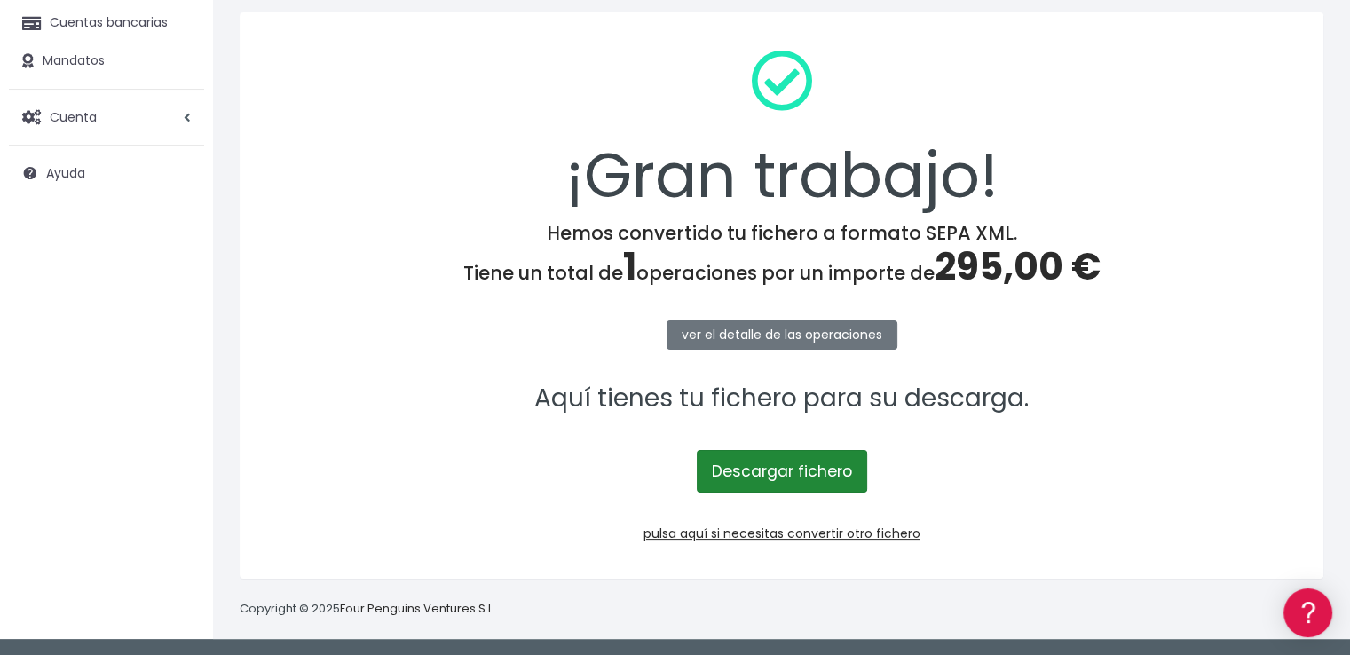
click at [799, 464] on link "Descargar fichero" at bounding box center [782, 471] width 170 height 43
